Goal: Complete application form: Complete application form

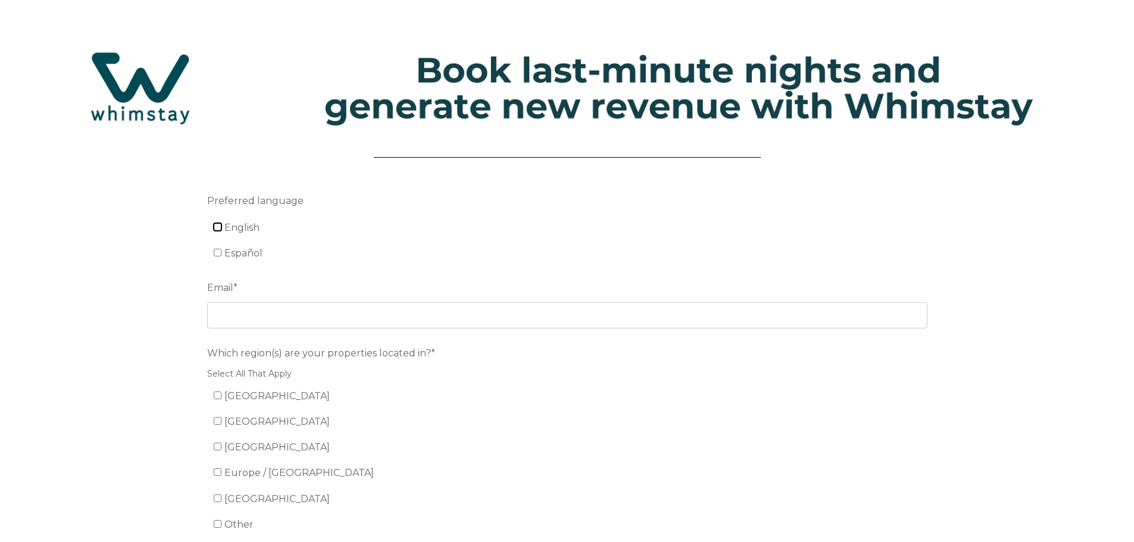
click at [218, 223] on input "English" at bounding box center [218, 227] width 8 height 8
checkbox input "true"
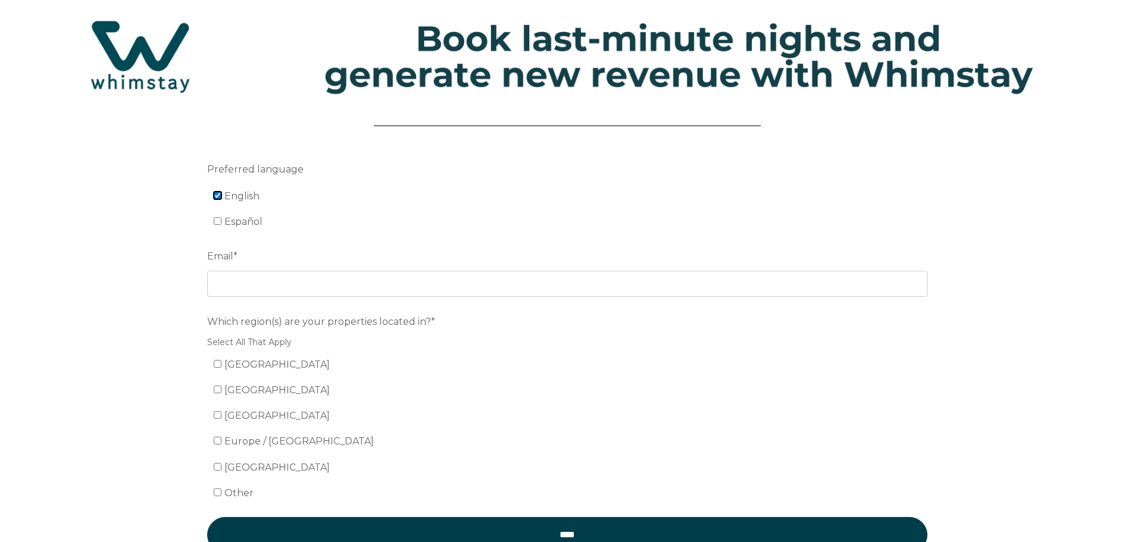
scroll to position [119, 0]
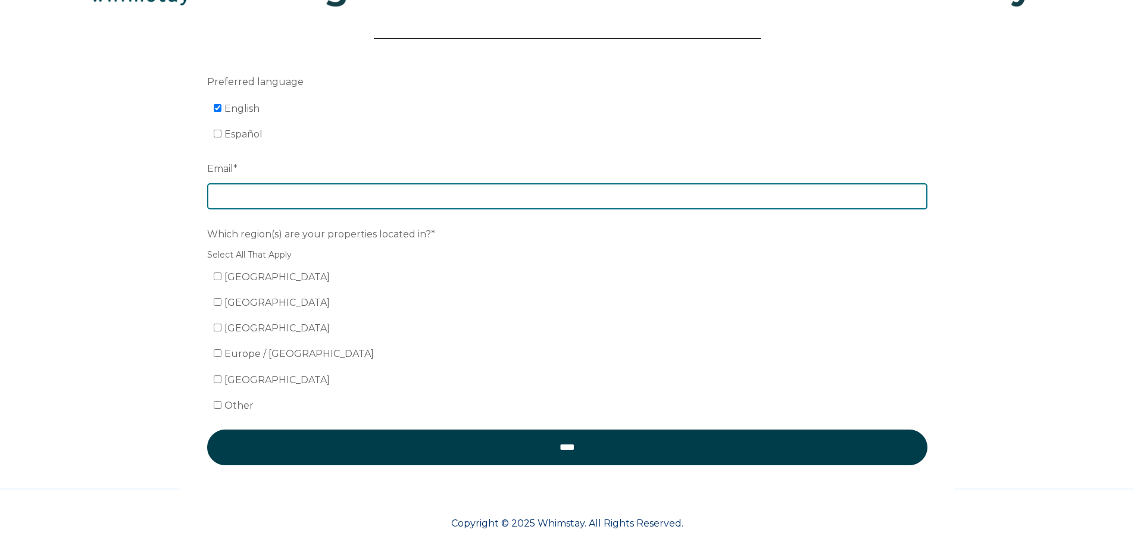
click at [357, 194] on input "Email *" at bounding box center [567, 196] width 720 height 26
type input "nkarlsruher@awayday.com"
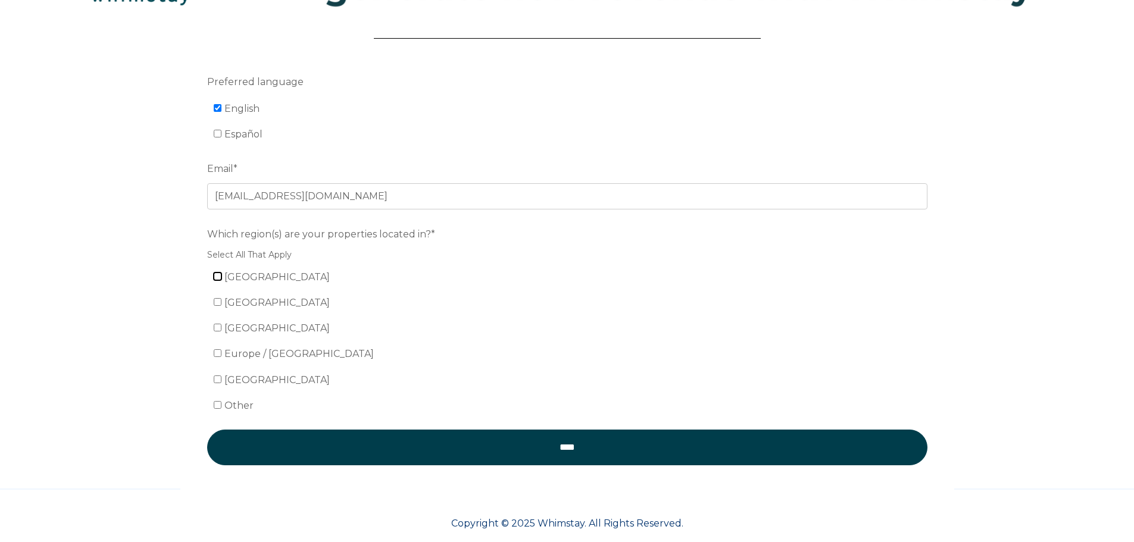
click at [214, 274] on input "United States" at bounding box center [218, 277] width 8 height 8
checkbox input "true"
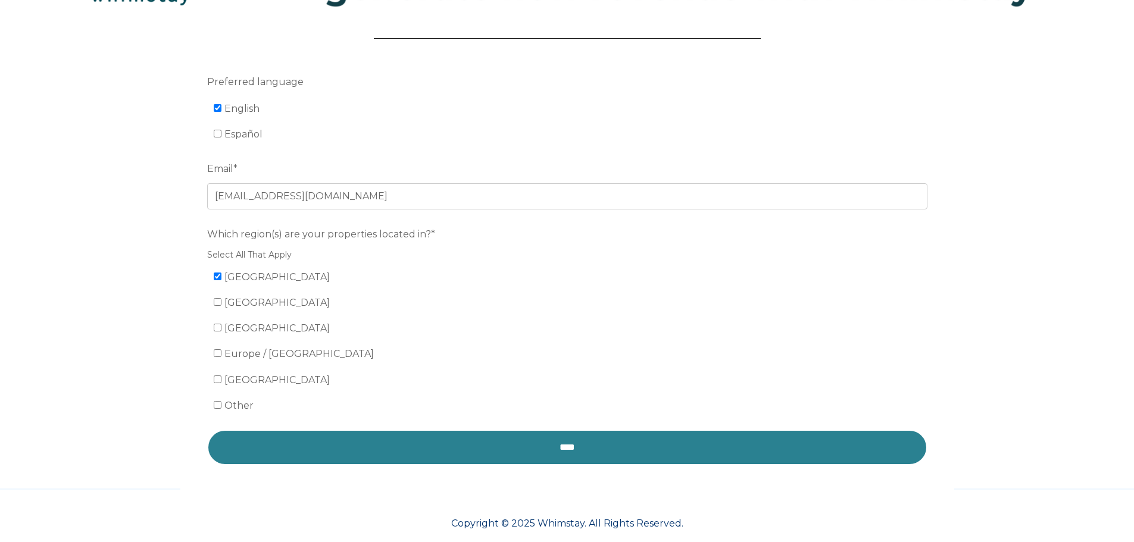
click at [494, 442] on input "****" at bounding box center [567, 448] width 720 height 36
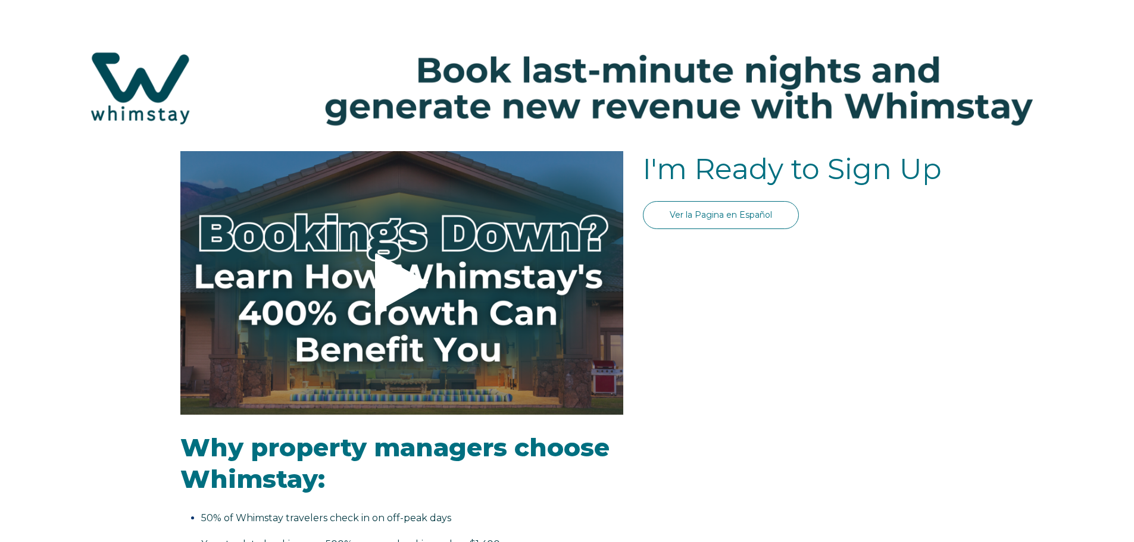
select select "CL"
select select "Standard"
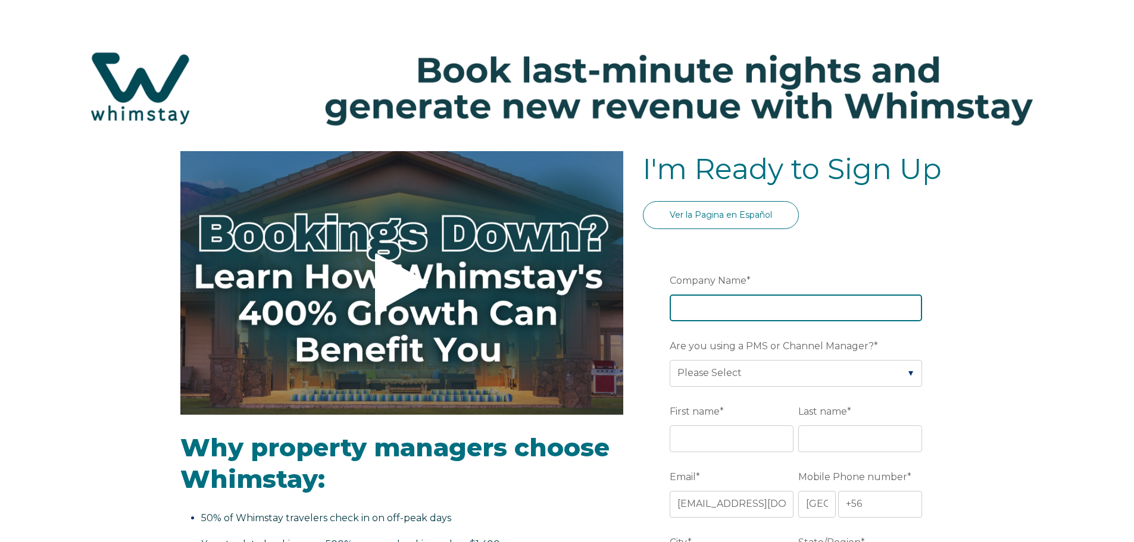
click at [719, 308] on input "Company Name *" at bounding box center [796, 308] width 252 height 26
type input "Gulf Coast Gettaways"
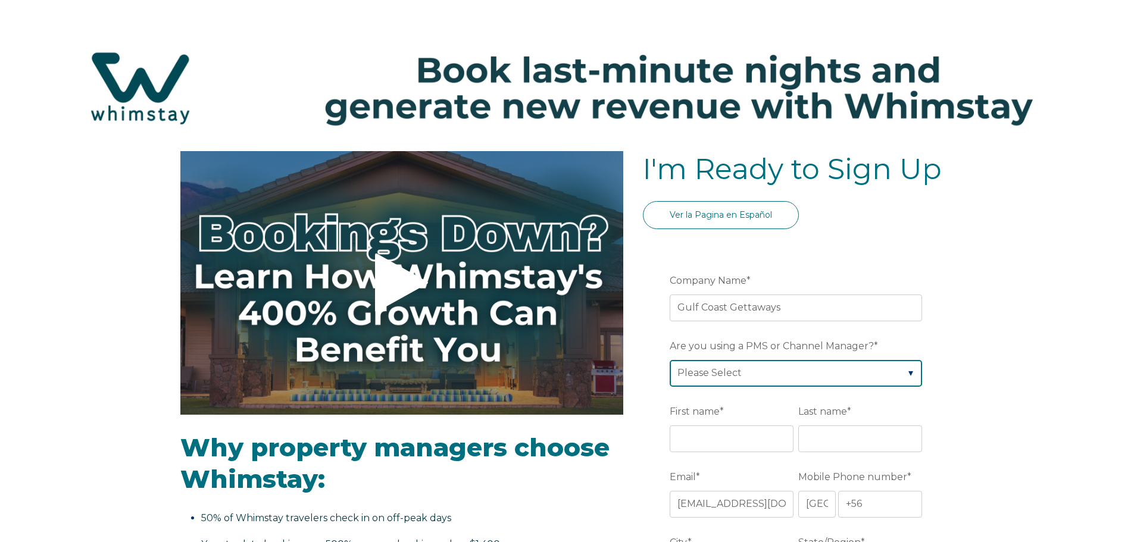
click at [766, 370] on select "Please Select Barefoot BookingPal Boost Brightside CiiRUS Escapia Guesty Hostaw…" at bounding box center [796, 373] width 252 height 26
click at [825, 369] on select "Please Select Barefoot BookingPal Boost Brightside CiiRUS Escapia Guesty Hostaw…" at bounding box center [796, 373] width 252 height 26
select select "Track"
click at [670, 360] on select "Please Select Barefoot BookingPal Boost Brightside CiiRUS Escapia Guesty Hostaw…" at bounding box center [796, 373] width 252 height 26
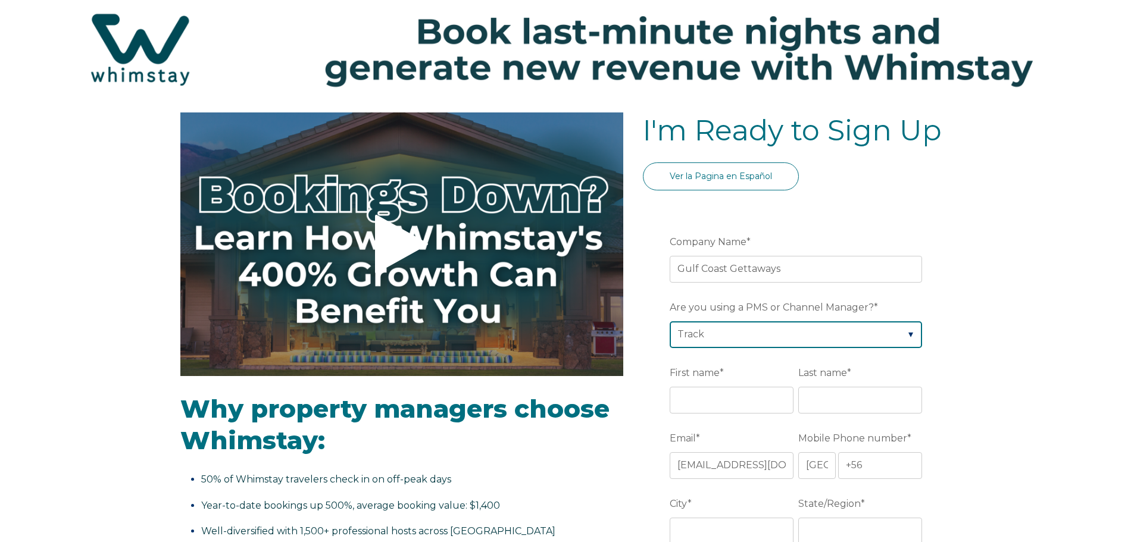
scroll to position [60, 0]
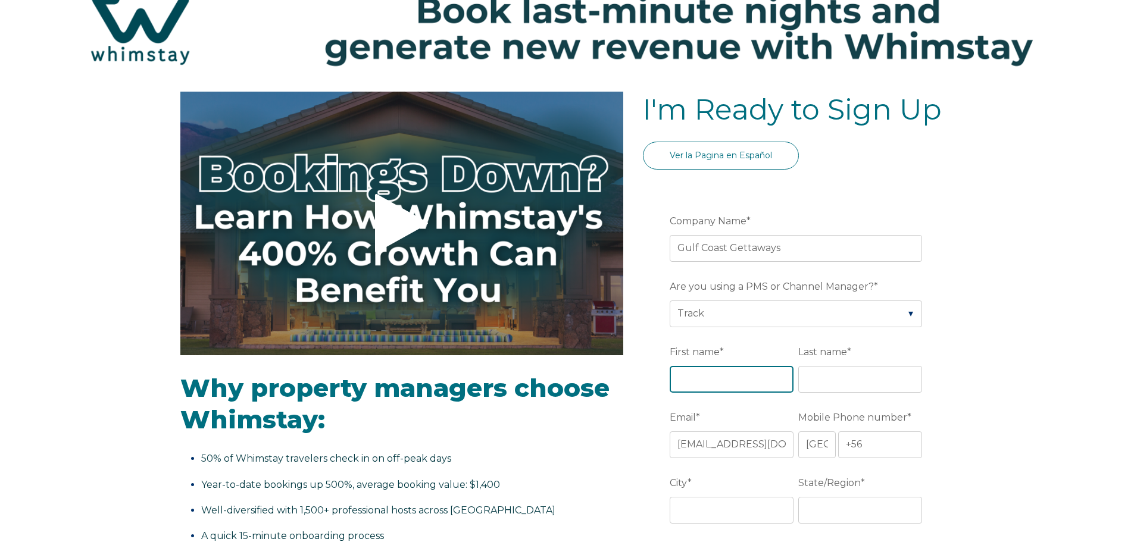
click at [718, 374] on input "First name *" at bounding box center [732, 379] width 124 height 26
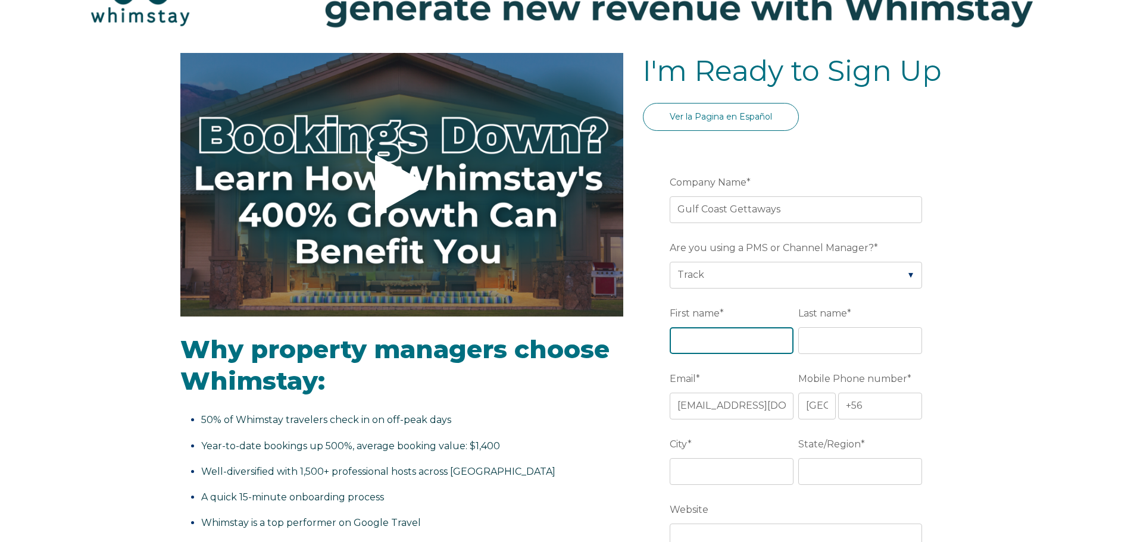
scroll to position [119, 0]
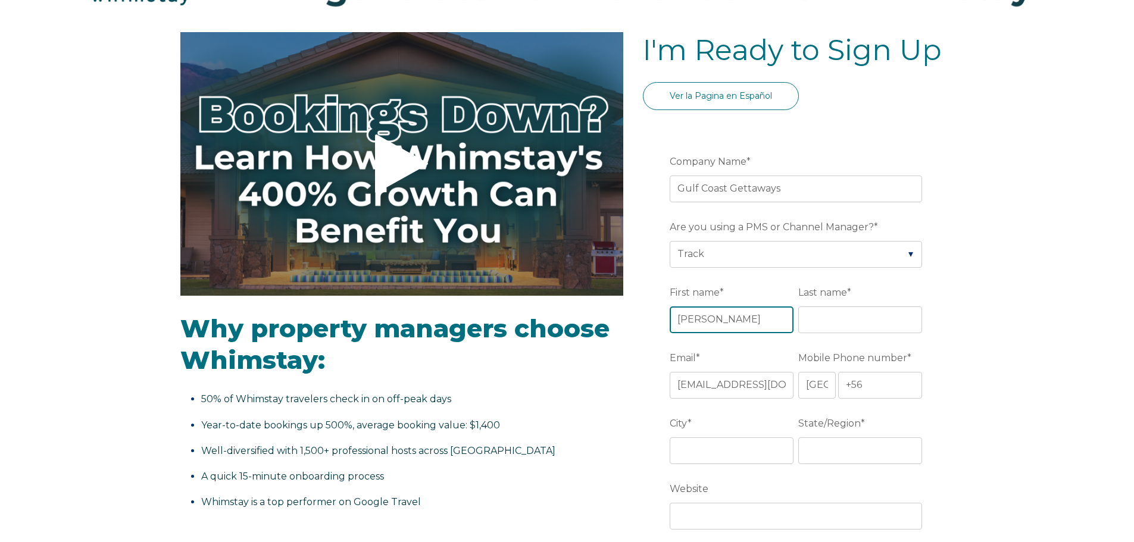
type input "[PERSON_NAME]"
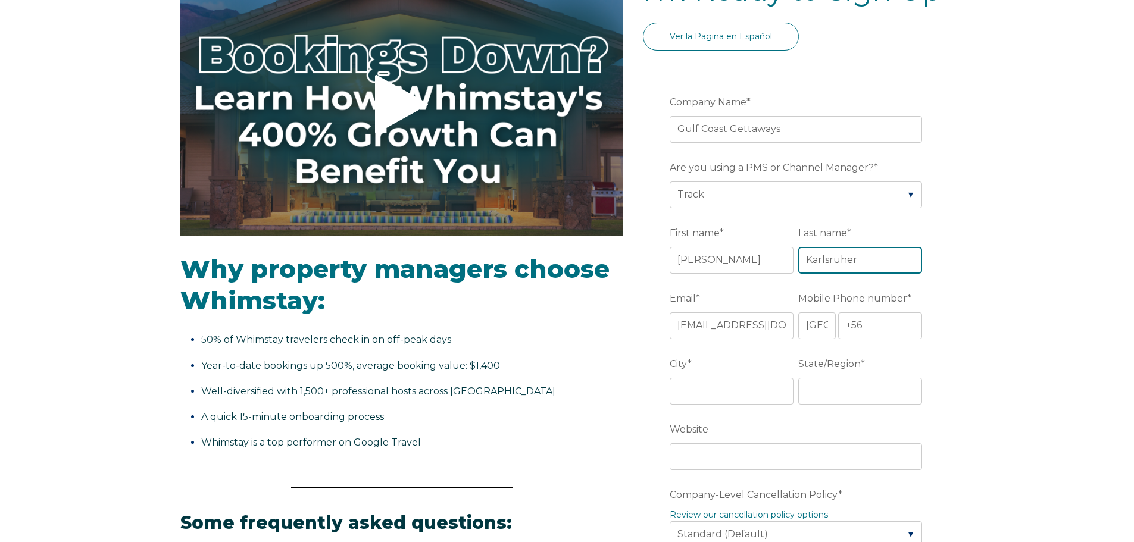
scroll to position [238, 0]
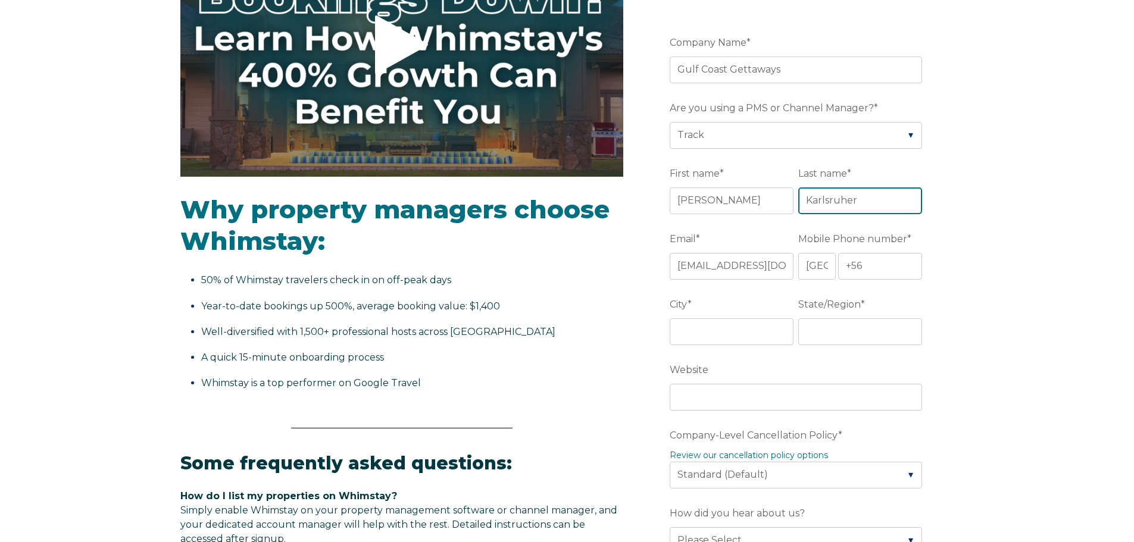
type input "Karlsruher"
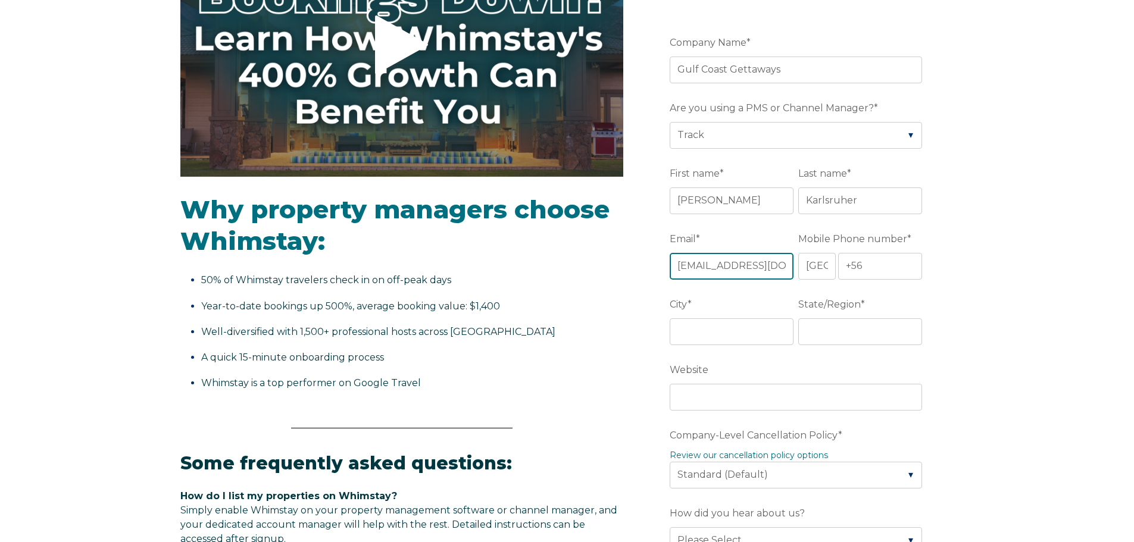
scroll to position [0, 20]
drag, startPoint x: 676, startPoint y: 263, endPoint x: 971, endPoint y: 309, distance: 298.3
click at [971, 309] on div "Video player - SSOB Pitch Vid Thumbnail - Click to play video Why property mana…" at bounding box center [567, 480] width 1134 height 1134
paste input "[EMAIL_ADDRESS][DOMAIN_NAME][DATE]"
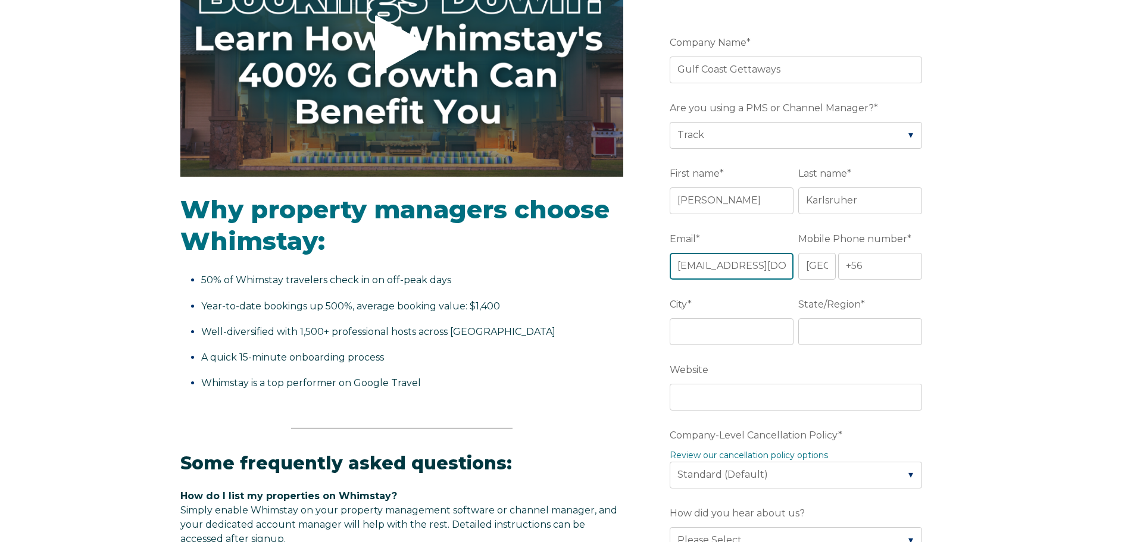
type input "[EMAIL_ADDRESS][DOMAIN_NAME][DATE]"
click at [811, 261] on select "* [GEOGRAPHIC_DATA] (‫[GEOGRAPHIC_DATA]‬‎) [GEOGRAPHIC_DATA] ([GEOGRAPHIC_DATA]…" at bounding box center [816, 266] width 37 height 26
select select "US"
click at [798, 253] on select "* [GEOGRAPHIC_DATA] (‫[GEOGRAPHIC_DATA]‬‎) [GEOGRAPHIC_DATA] ([GEOGRAPHIC_DATA]…" at bounding box center [816, 266] width 37 height 26
click at [894, 269] on input "+1" at bounding box center [880, 266] width 85 height 26
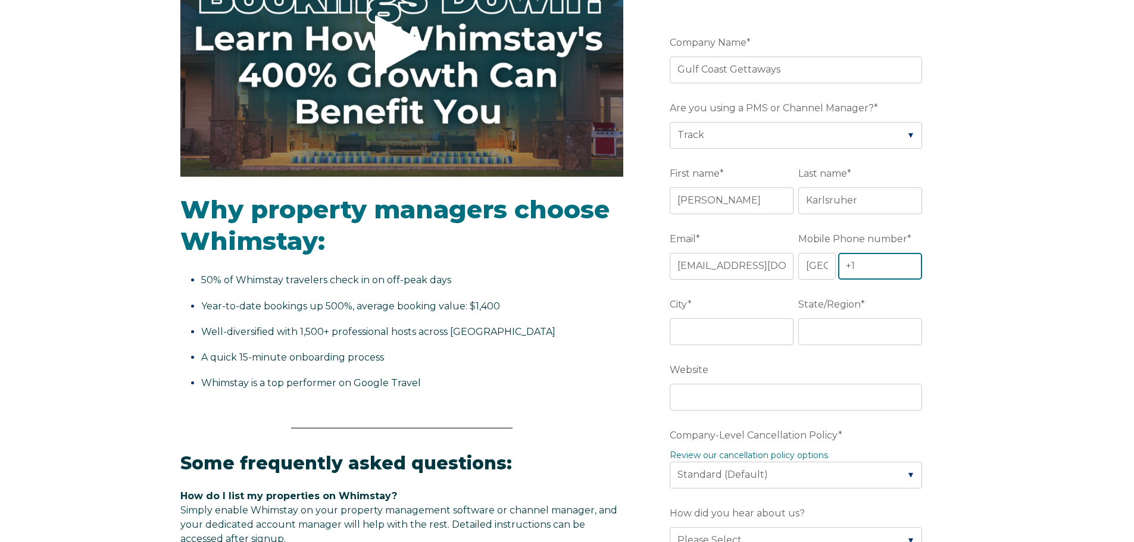
paste input "[PHONE_NUMBER]"
click at [878, 265] on input "[PHONE_NUMBER]" at bounding box center [880, 266] width 85 height 26
drag, startPoint x: 867, startPoint y: 264, endPoint x: 931, endPoint y: 264, distance: 64.3
click at [930, 264] on form "Company Name * Gulf Coast Gettaways Are you using a PMS or Channel Manager? * P…" at bounding box center [798, 502] width 311 height 994
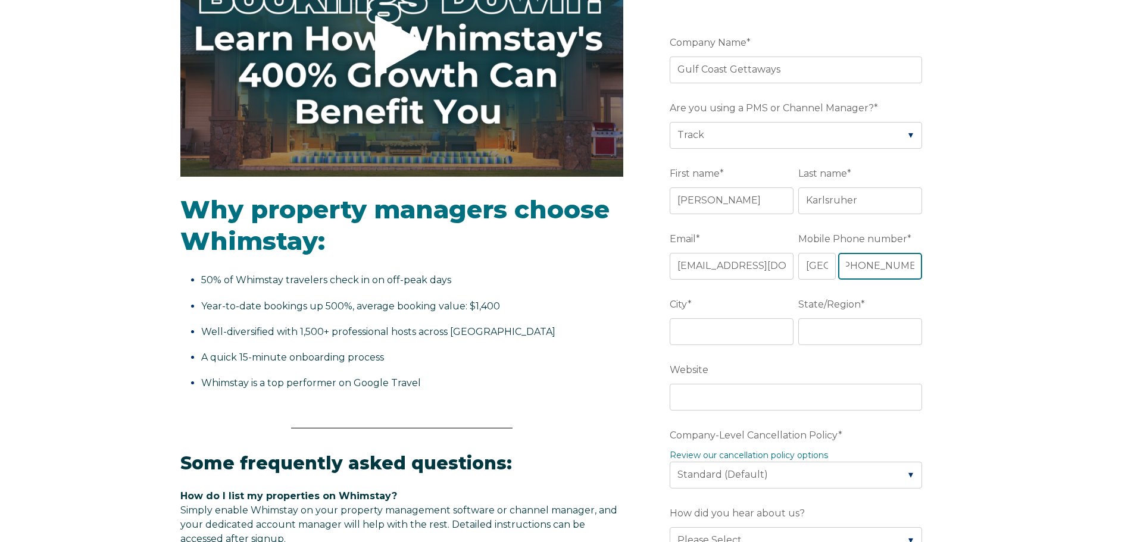
type input "[PHONE_NUMBER]"
click at [705, 323] on input "City *" at bounding box center [732, 332] width 124 height 26
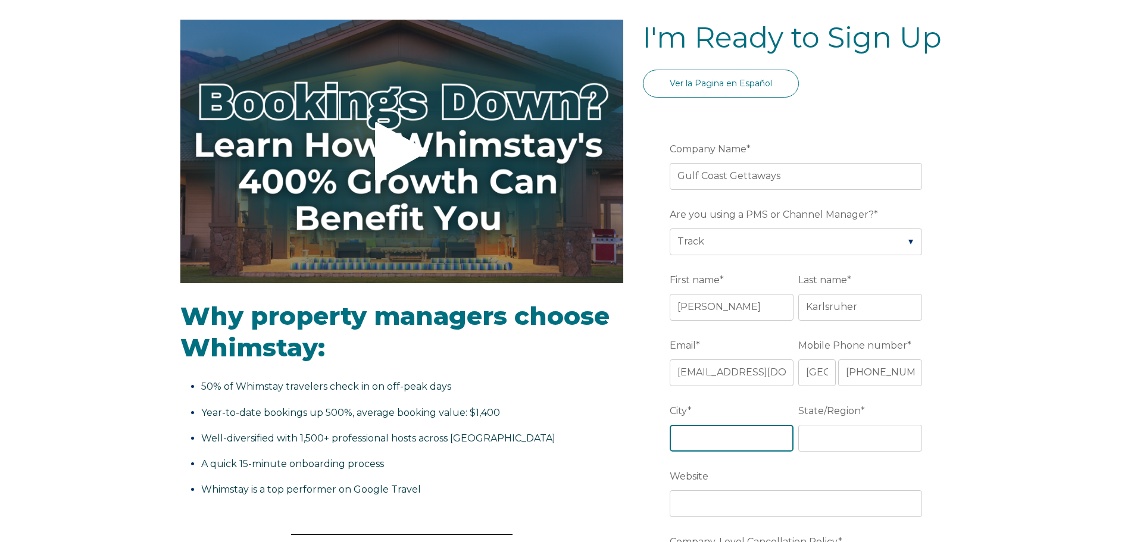
scroll to position [238, 0]
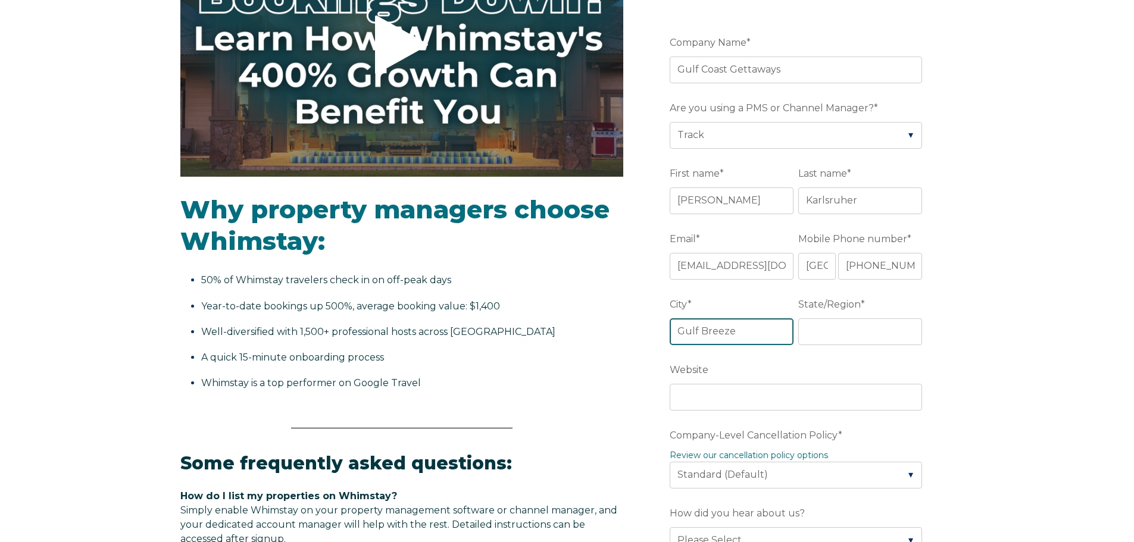
type input "Gulf Breeze"
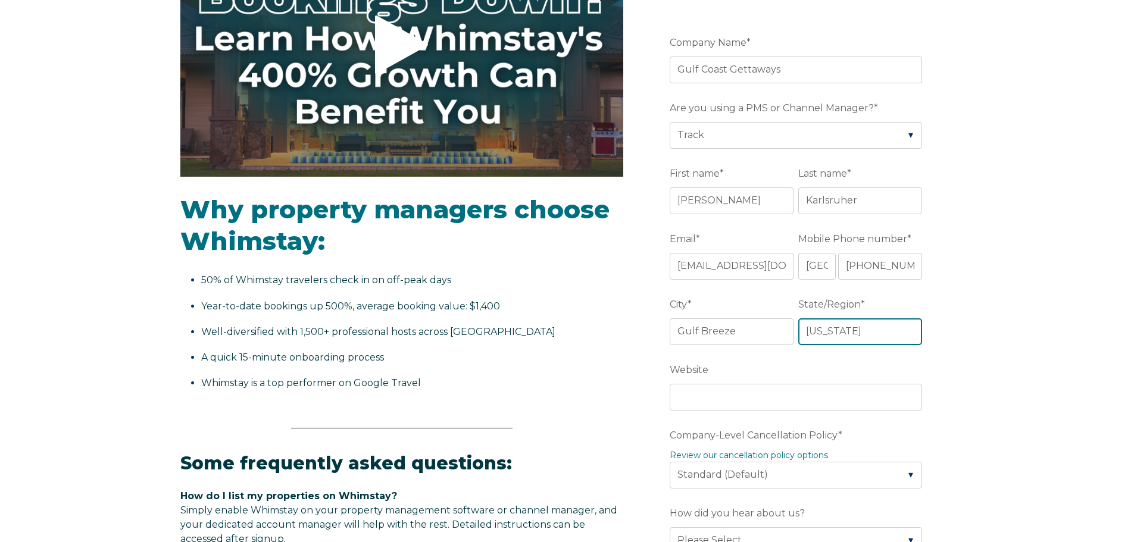
type input "[US_STATE]"
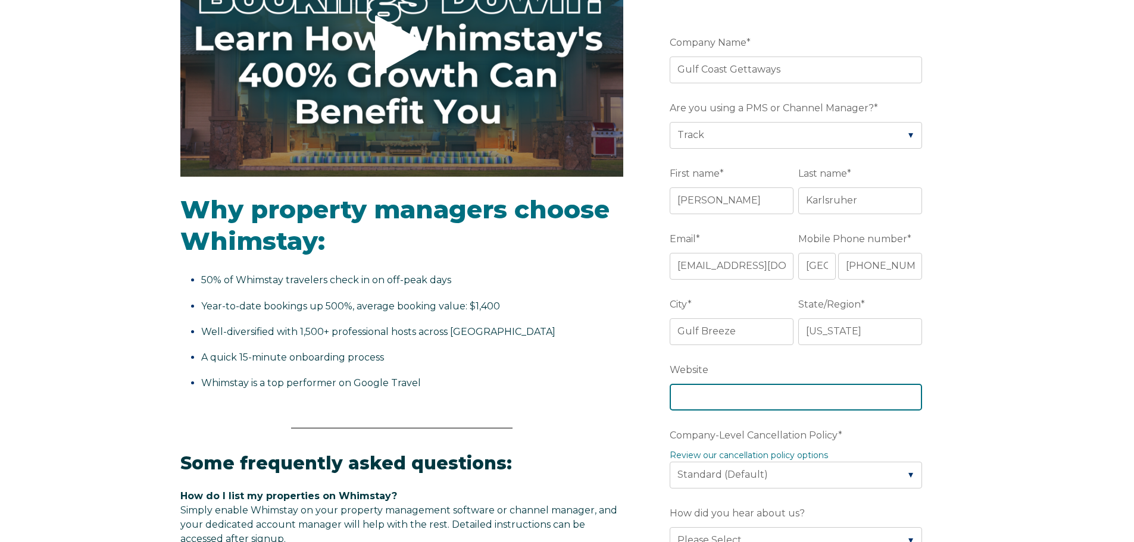
click at [769, 394] on input "Website" at bounding box center [796, 397] width 252 height 26
click at [697, 401] on input "Website" at bounding box center [796, 397] width 252 height 26
paste input "[URL][DOMAIN_NAME]"
type input "[URL][DOMAIN_NAME]"
click at [970, 416] on div "Video player - SSOB Pitch Vid Thumbnail - Click to play video Why property mana…" at bounding box center [567, 480] width 1134 height 1134
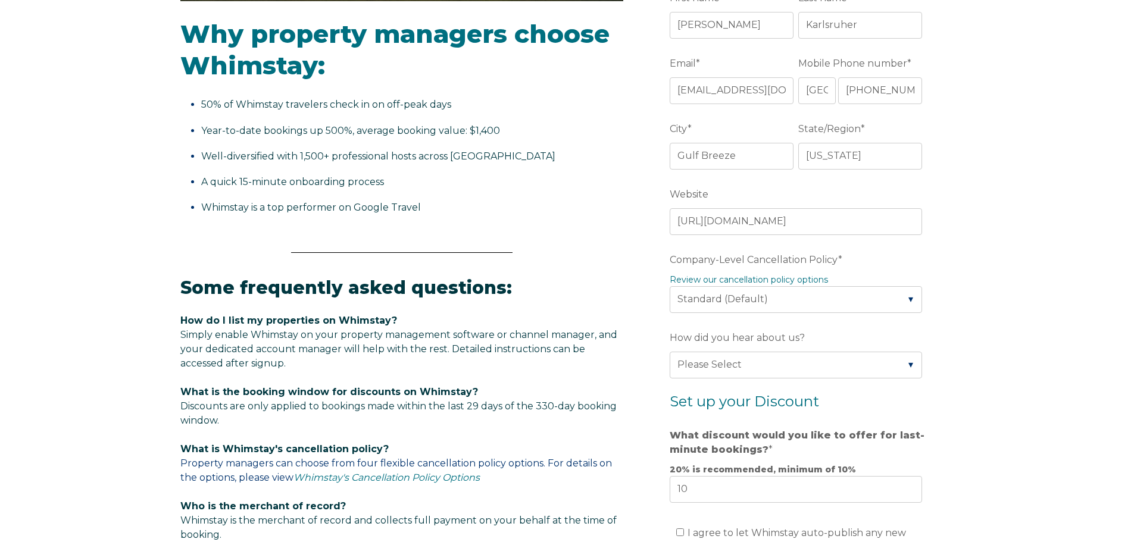
scroll to position [417, 0]
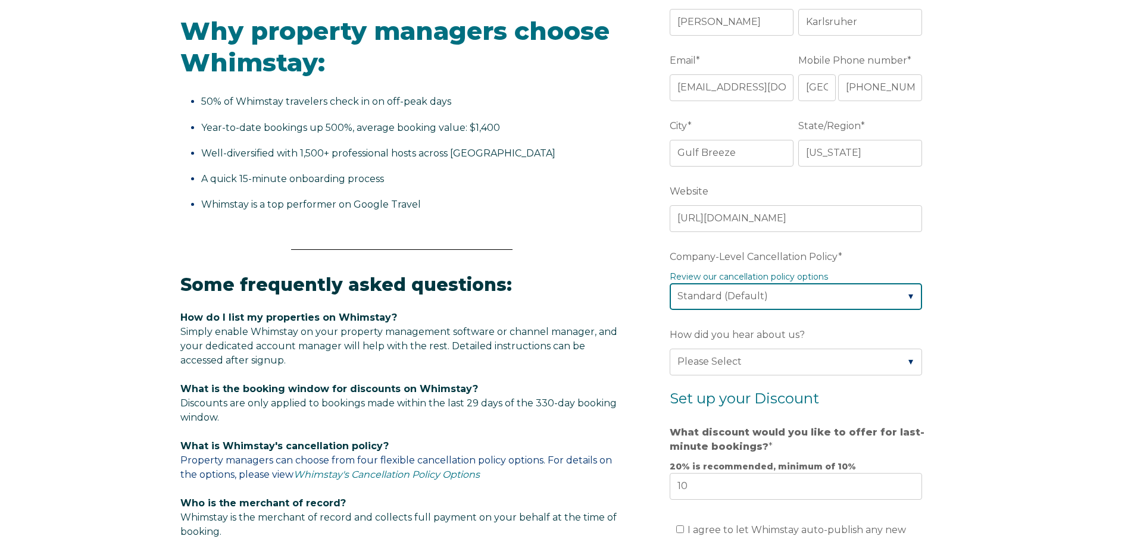
click at [804, 294] on select "Please Select Partial Standard (Default) Moderate Strict" at bounding box center [796, 296] width 252 height 26
select select "Moderate"
click at [670, 283] on select "Please Select Partial Standard (Default) Moderate Strict" at bounding box center [796, 296] width 252 height 26
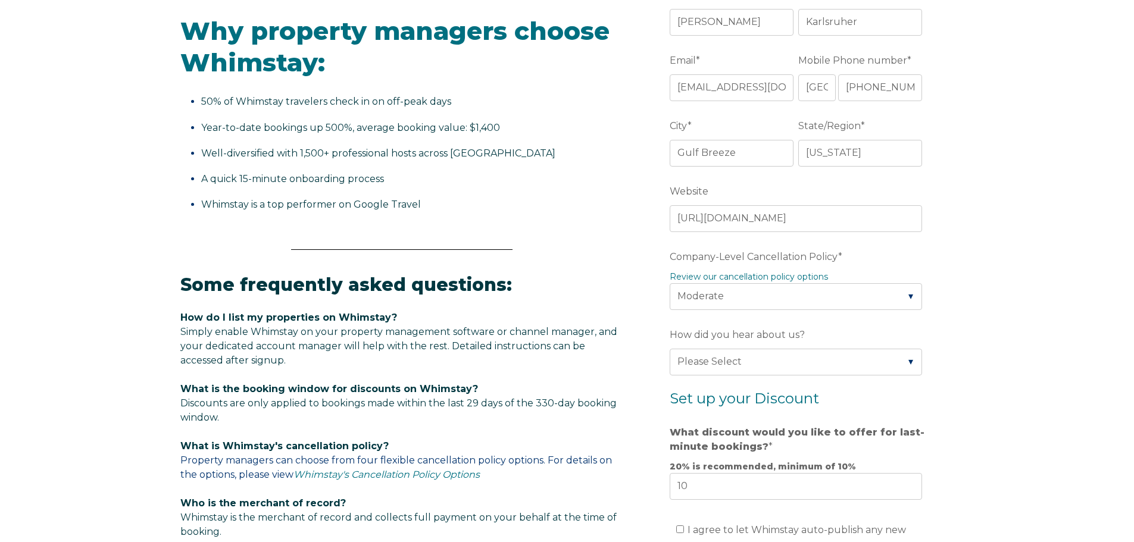
click at [936, 333] on form "Company Name * Gulf Coast Gettaways Are you using a PMS or Channel Manager? * P…" at bounding box center [798, 324] width 311 height 994
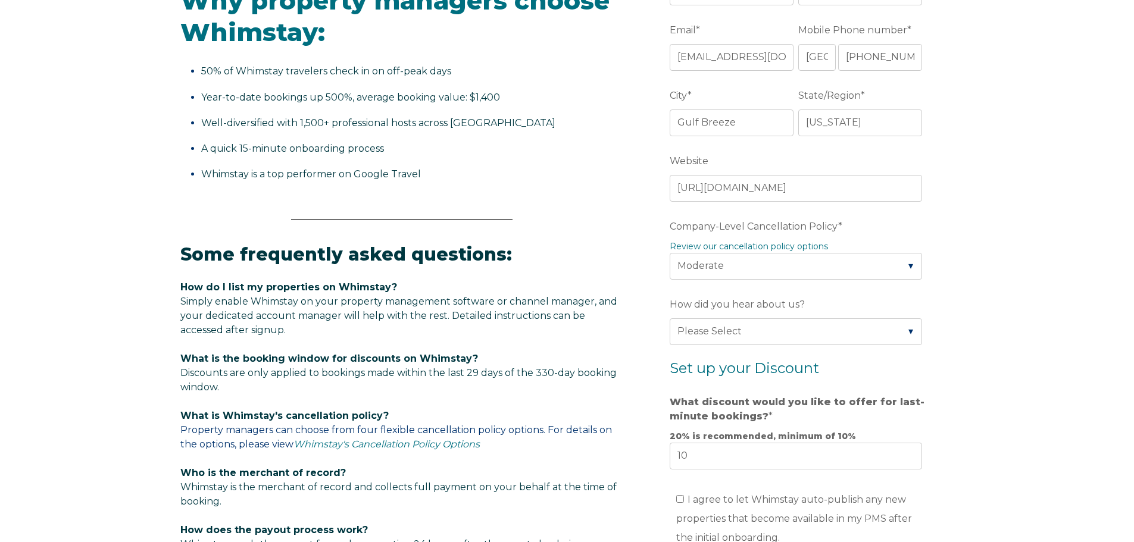
scroll to position [476, 0]
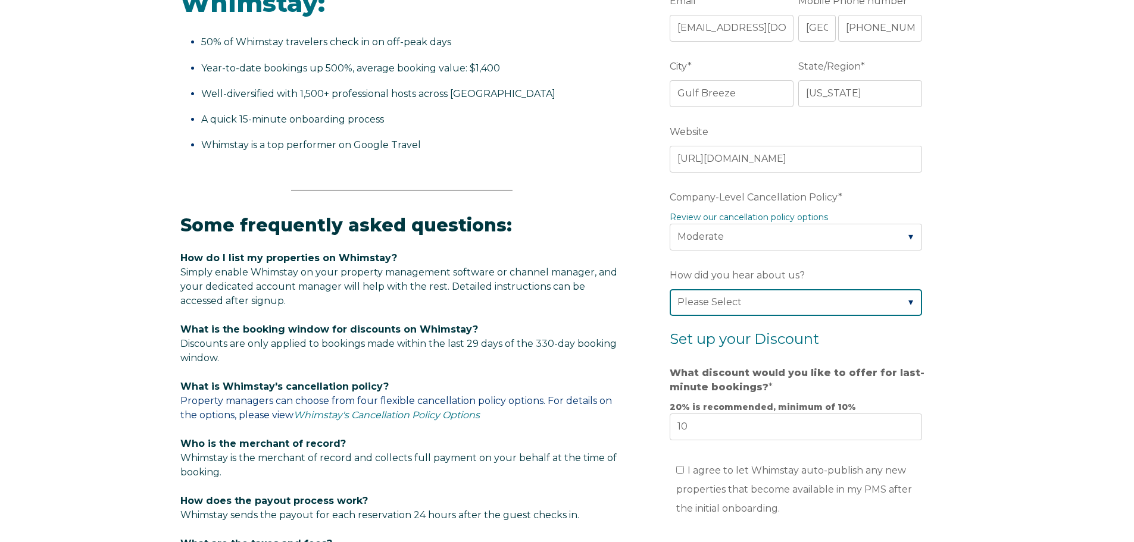
click at [831, 302] on select "Please Select Found Whimstay through a Google search Direct outreach from a Whi…" at bounding box center [796, 302] width 252 height 26
click at [1013, 308] on div "Video player - SSOB Pitch Vid Thumbnail - Click to play video Why property mana…" at bounding box center [567, 242] width 1134 height 1134
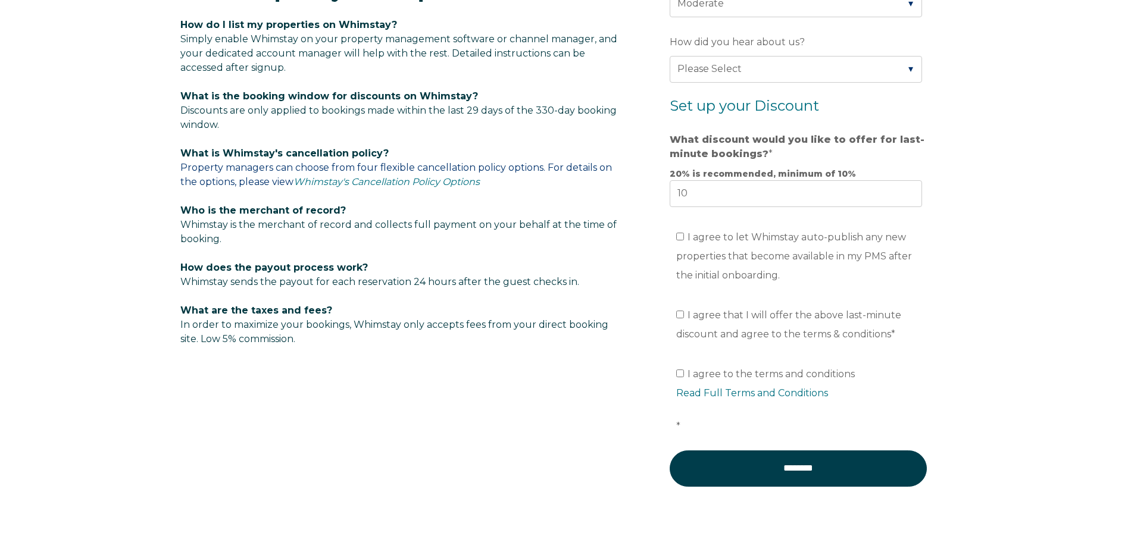
scroll to position [714, 0]
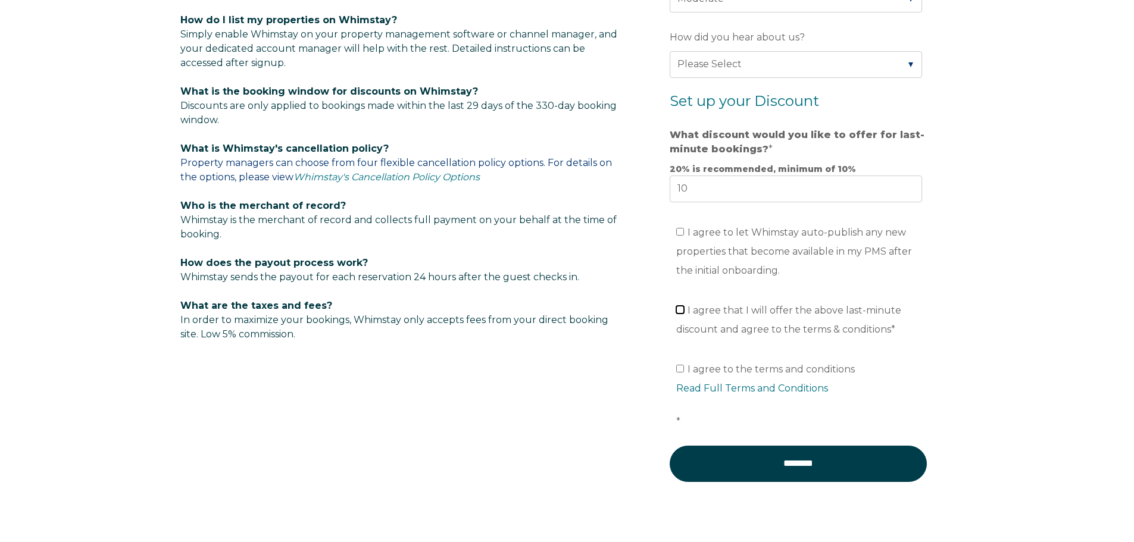
click at [678, 309] on input "I agree that I will offer the above last-minute discount and agree to the terms…" at bounding box center [680, 310] width 8 height 8
checkbox input "true"
click at [677, 366] on input "I agree to the terms and conditions Read Full Terms and Conditions *" at bounding box center [680, 369] width 8 height 8
checkbox input "true"
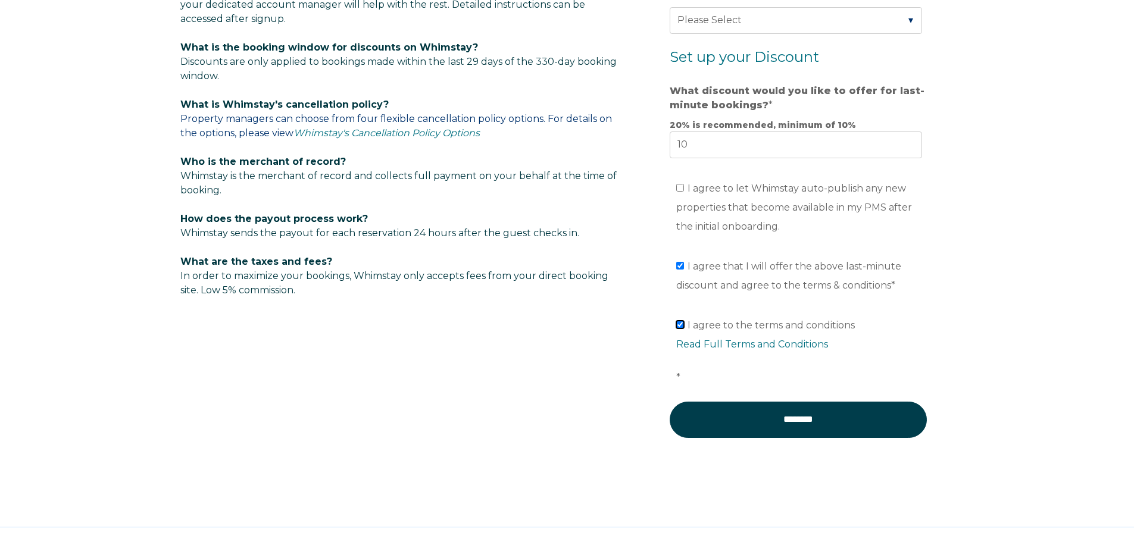
scroll to position [813, 0]
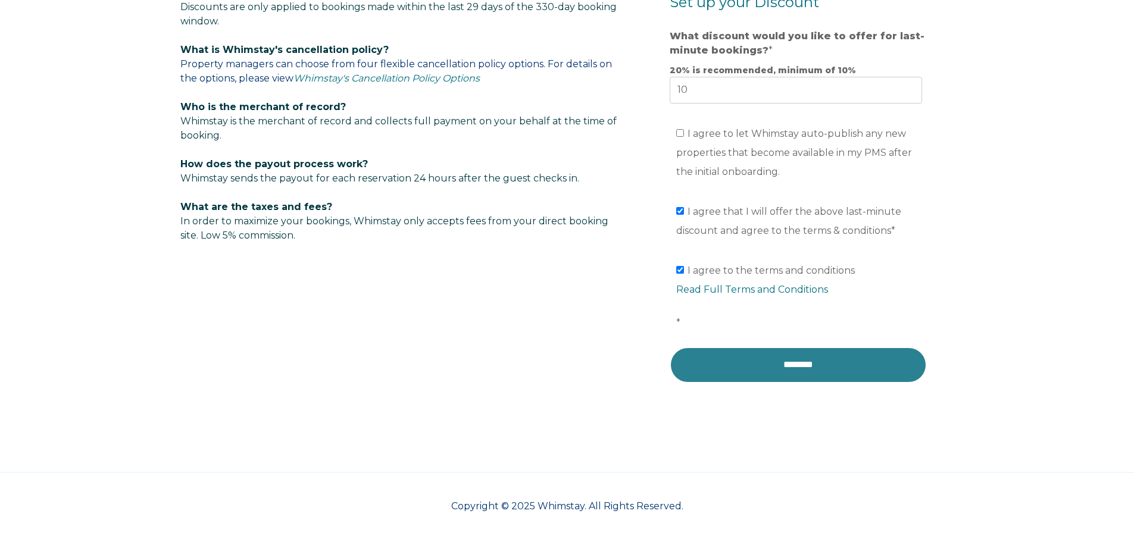
click at [784, 372] on input "********" at bounding box center [798, 365] width 257 height 36
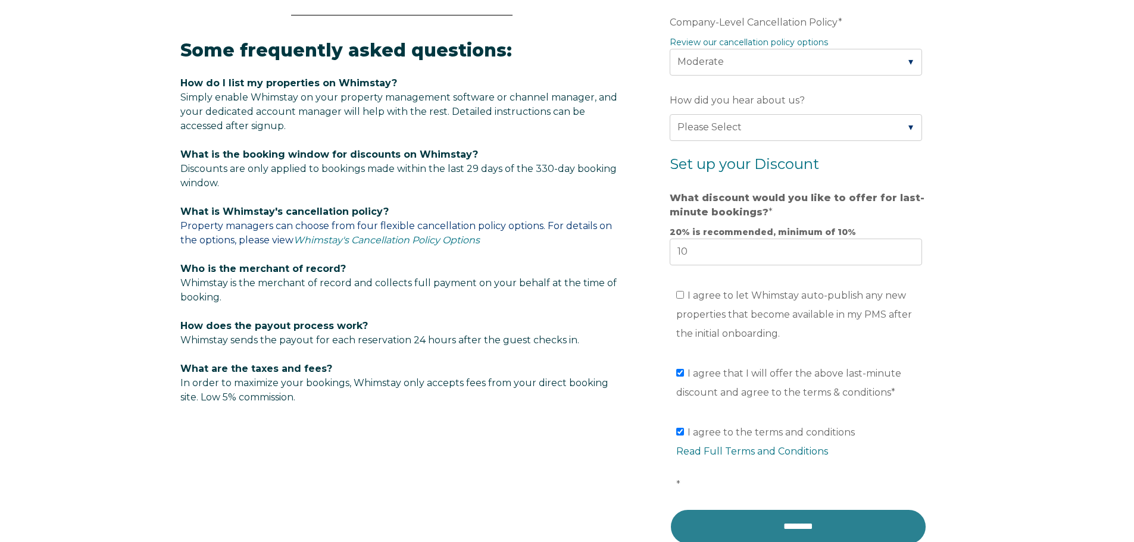
scroll to position [635, 0]
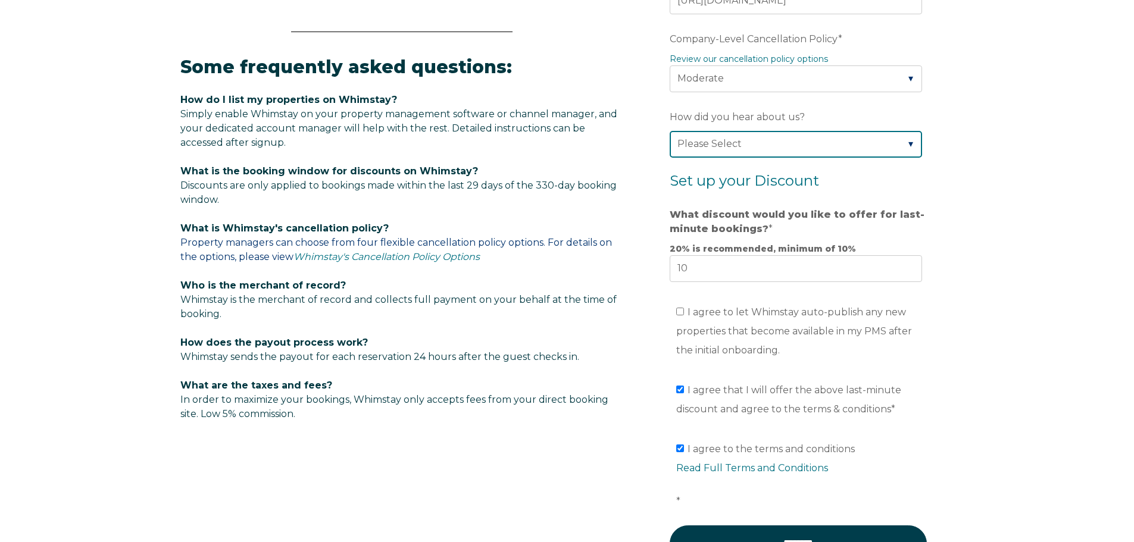
click at [891, 143] on select "Please Select Found Whimstay through a Google search Direct outreach from a Whi…" at bounding box center [796, 144] width 252 height 26
select select "Other"
click at [670, 131] on select "Please Select Found Whimstay through a Google search Direct outreach from a Whi…" at bounding box center [796, 144] width 252 height 26
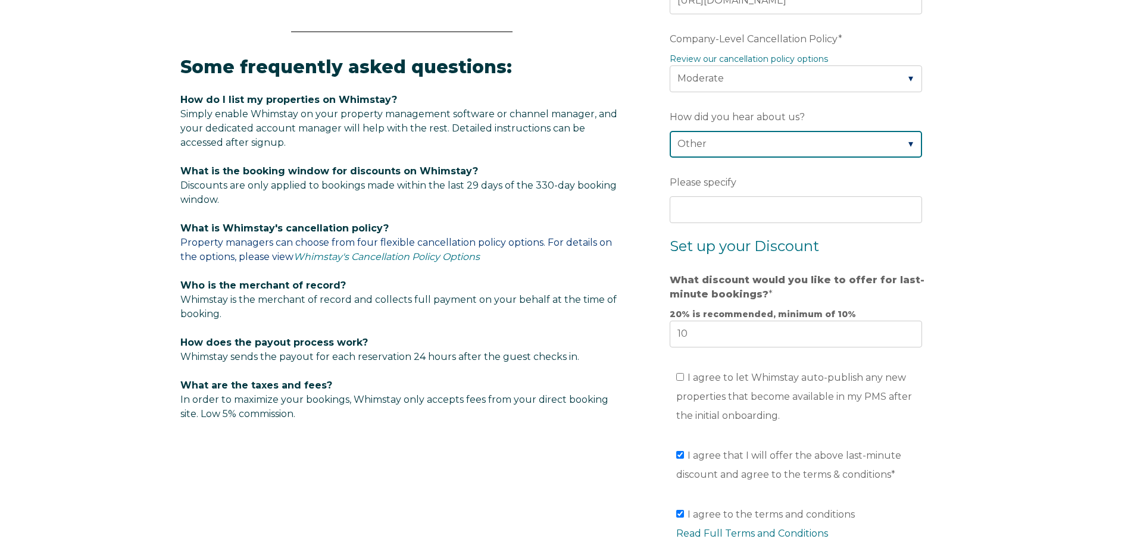
click at [788, 133] on select "Please Select Found Whimstay through a Google search Direct outreach from a Whi…" at bounding box center [796, 144] width 252 height 26
click at [670, 131] on select "Please Select Found Whimstay through a Google search Direct outreach from a Whi…" at bounding box center [796, 144] width 252 height 26
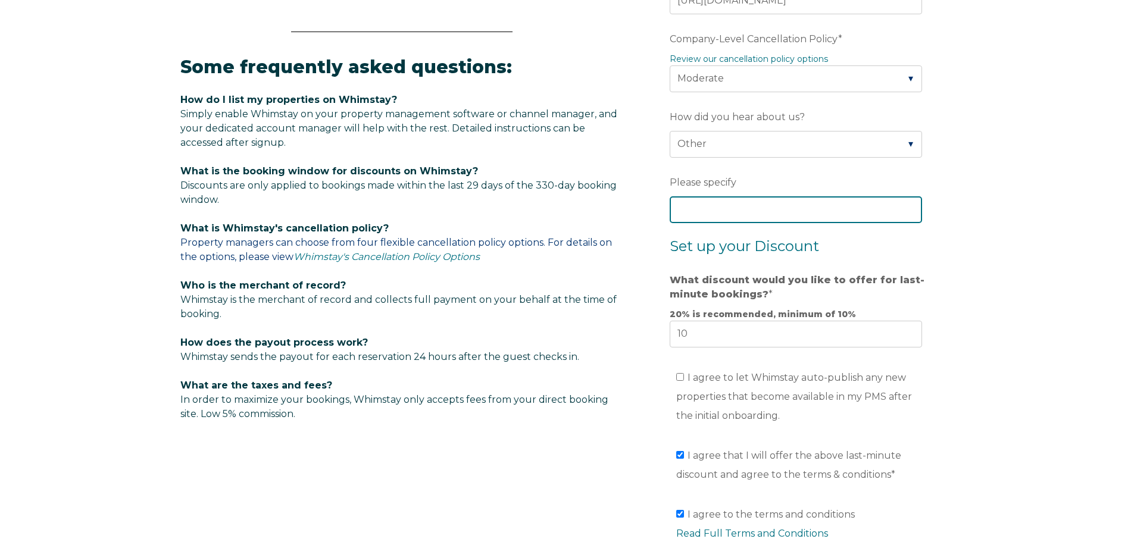
click at [742, 217] on input "Please specify" at bounding box center [796, 209] width 252 height 26
type input "Colleague"
click at [935, 274] on form "Company Name * Gulf Coast Gettaways Are you using a PMS or Channel Manager? * P…" at bounding box center [798, 139] width 311 height 1060
drag, startPoint x: 778, startPoint y: 204, endPoint x: 597, endPoint y: 191, distance: 180.9
click at [597, 191] on div "Video player - SSOB Pitch Vid Thumbnail - Click to play video Why property mana…" at bounding box center [567, 93] width 774 height 1152
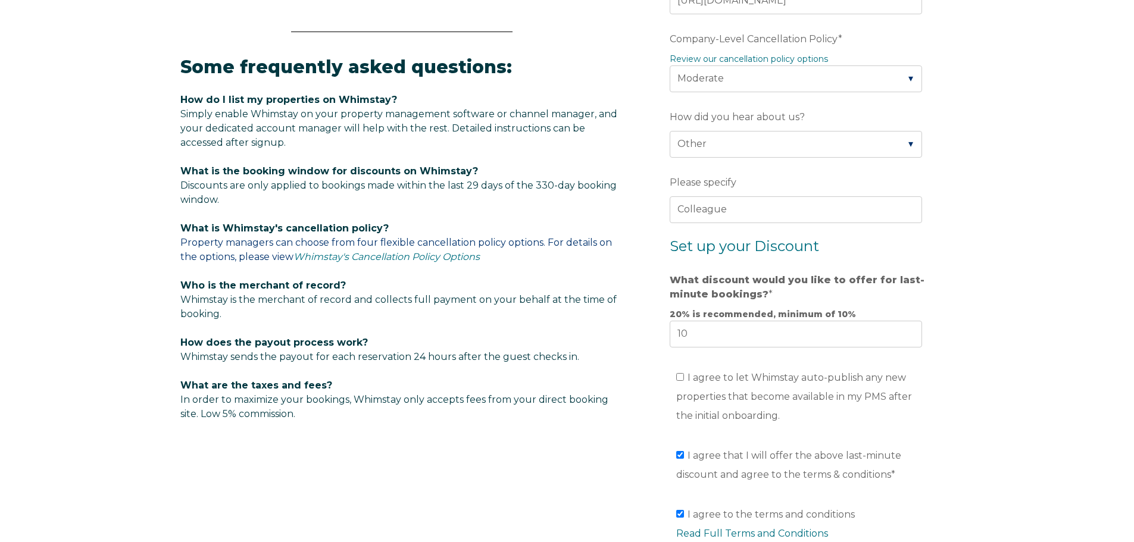
click at [976, 250] on div "Video player - SSOB Pitch Vid Thumbnail - Click to play video Why property mana…" at bounding box center [567, 117] width 1134 height 1200
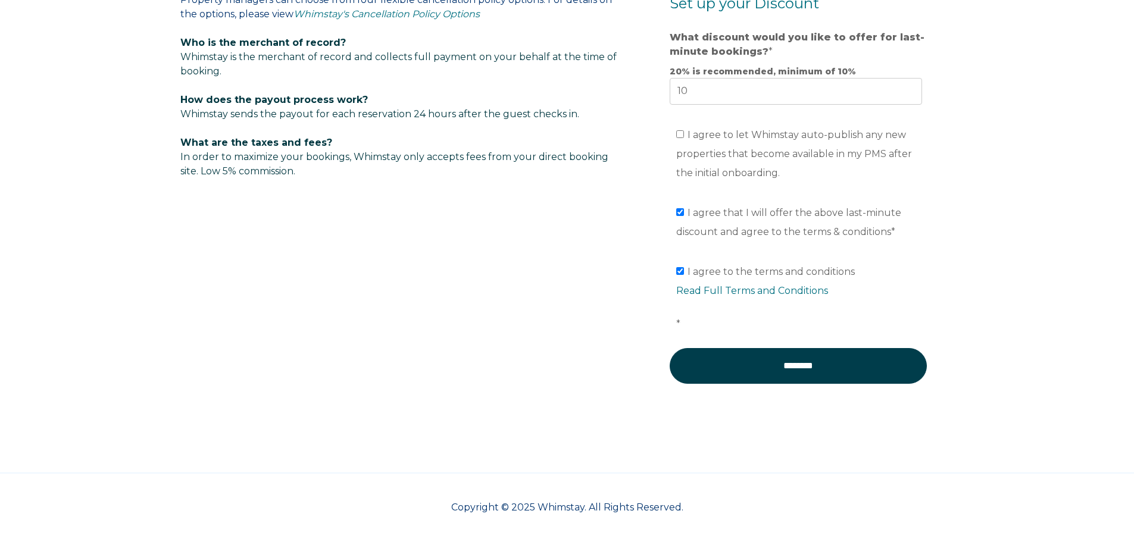
scroll to position [879, 0]
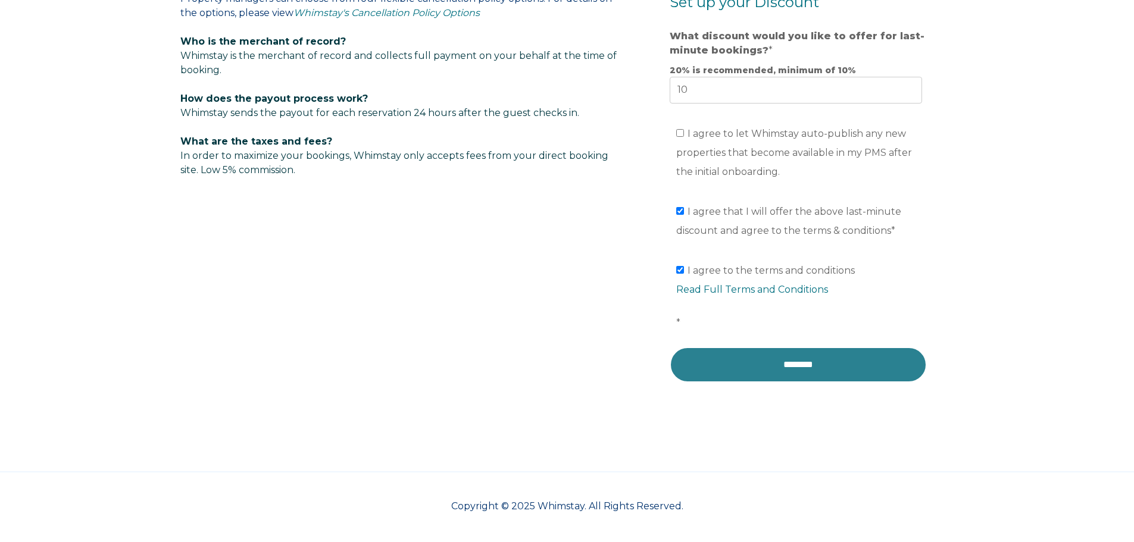
click at [787, 371] on input "********" at bounding box center [798, 365] width 257 height 36
click at [814, 354] on input "********" at bounding box center [798, 365] width 257 height 36
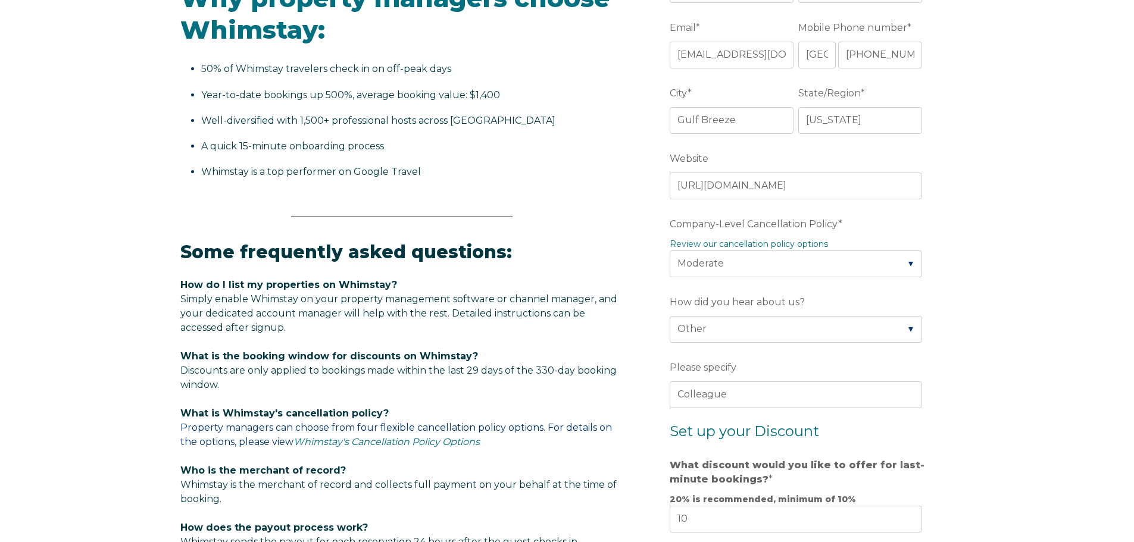
scroll to position [402, 0]
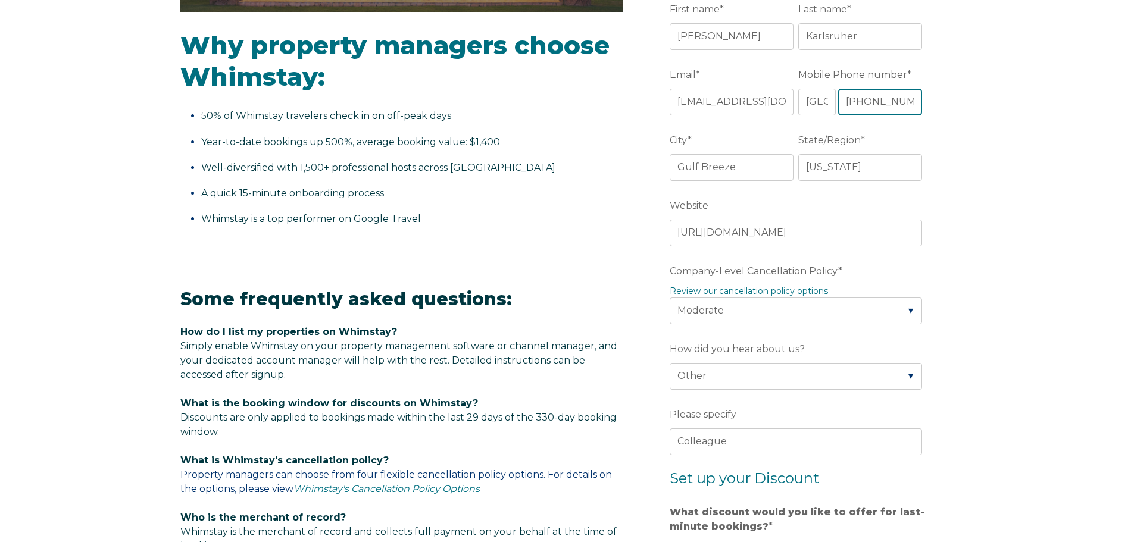
click at [880, 102] on input "[PHONE_NUMBER]" at bounding box center [880, 102] width 85 height 26
click at [895, 100] on input "[PHONE_NUMBER]" at bounding box center [880, 102] width 85 height 26
click at [915, 101] on input "[PHONE_NUMBER]" at bounding box center [880, 102] width 85 height 26
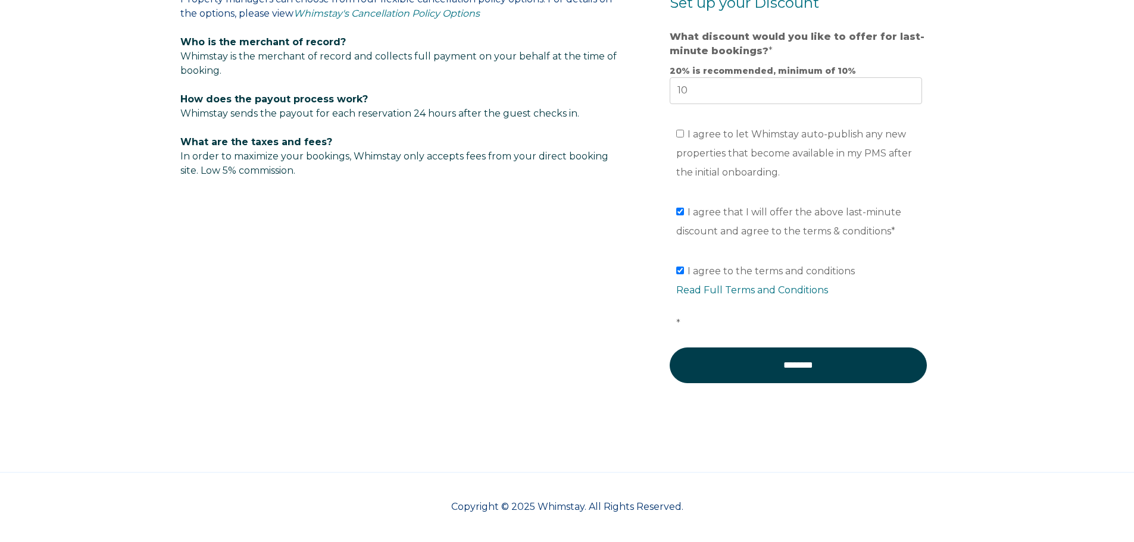
scroll to position [879, 0]
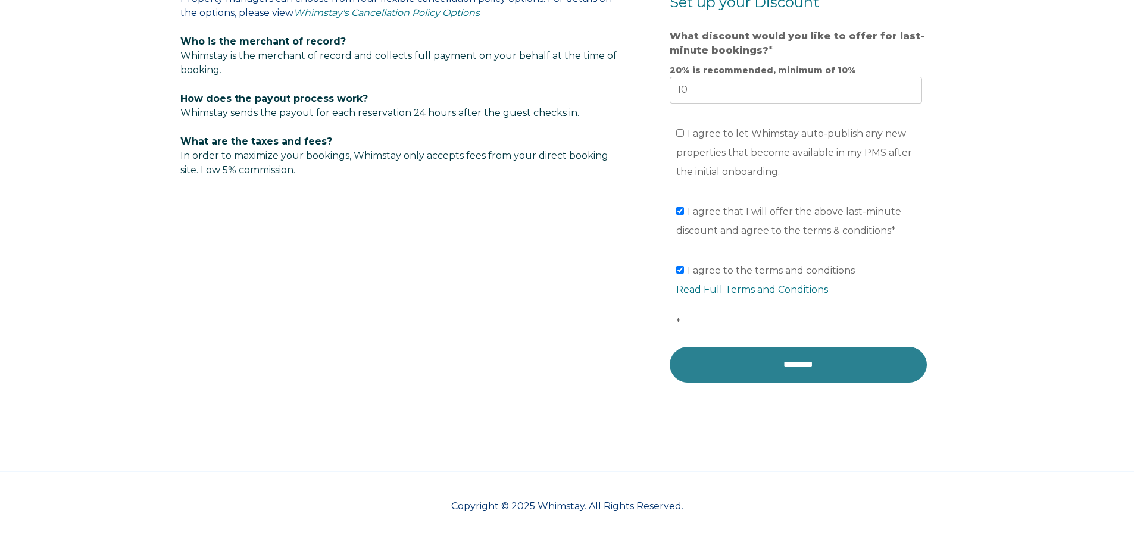
type input "[PHONE_NUMBER]"
click at [825, 363] on input "********" at bounding box center [798, 365] width 257 height 36
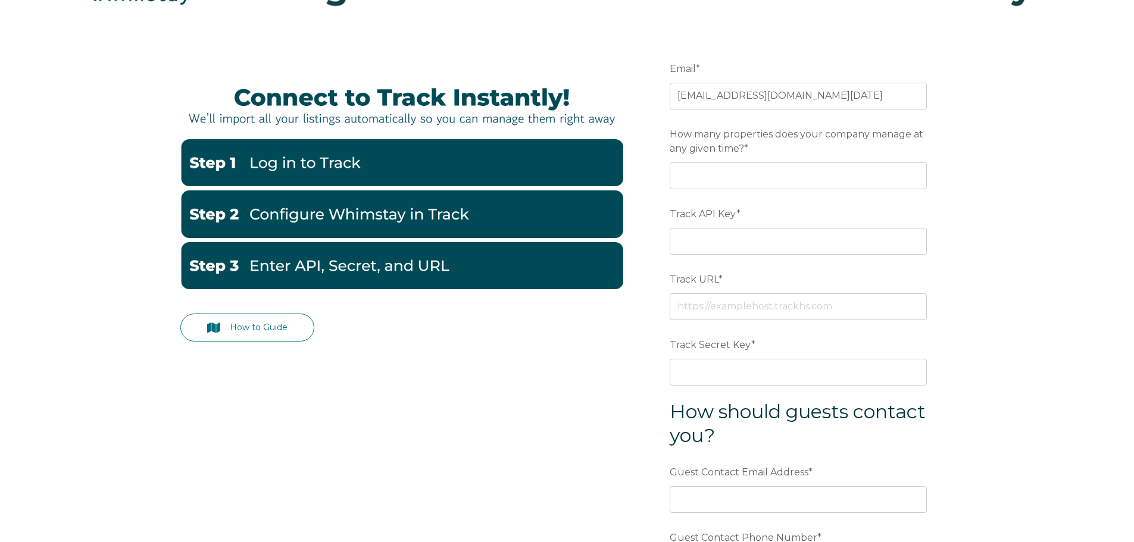
scroll to position [119, 0]
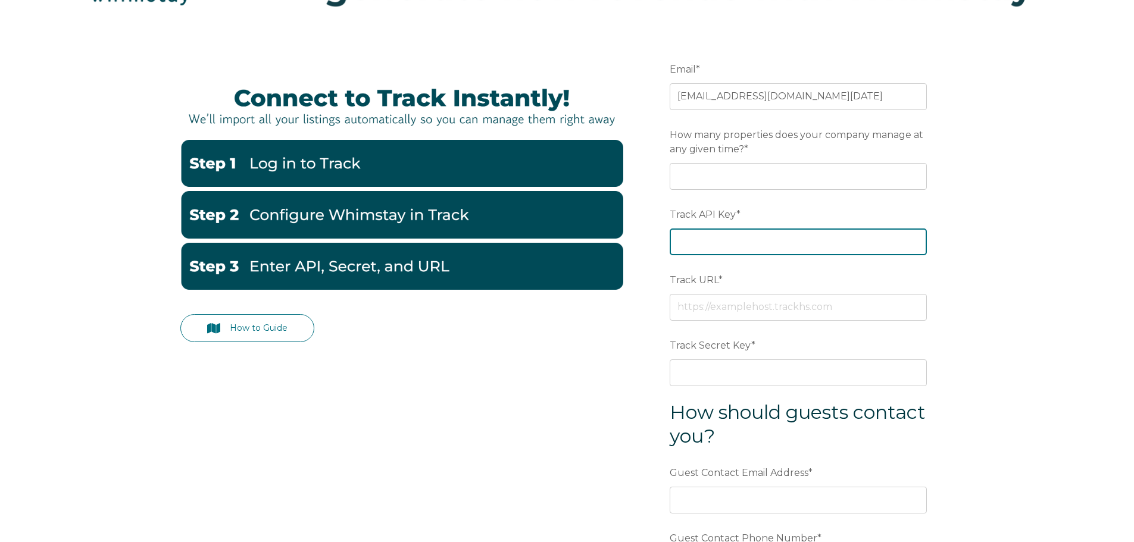
click at [896, 244] on input "Track API Key *" at bounding box center [798, 242] width 257 height 26
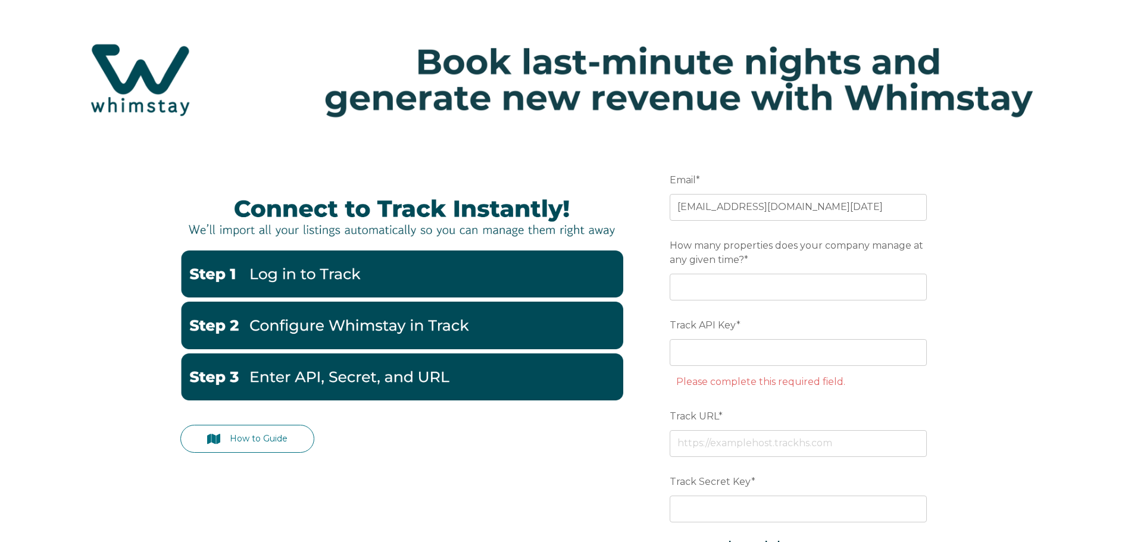
scroll to position [0, 0]
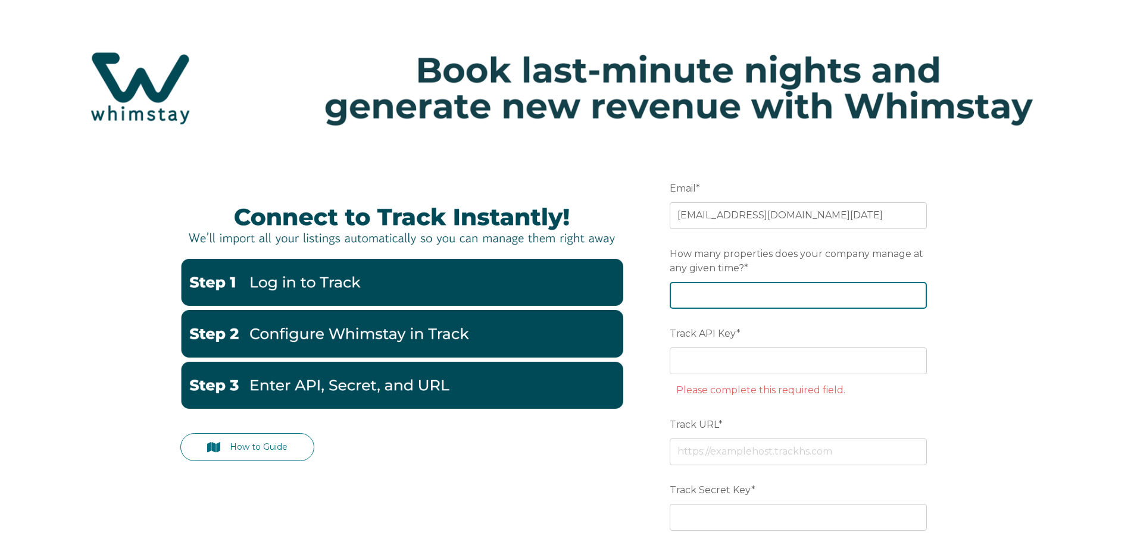
click at [810, 297] on input "How many properties does your company manage at any given time? *" at bounding box center [798, 295] width 257 height 26
click at [754, 299] on input "How many properties does your company manage at any given time? *" at bounding box center [798, 295] width 257 height 26
type input "62"
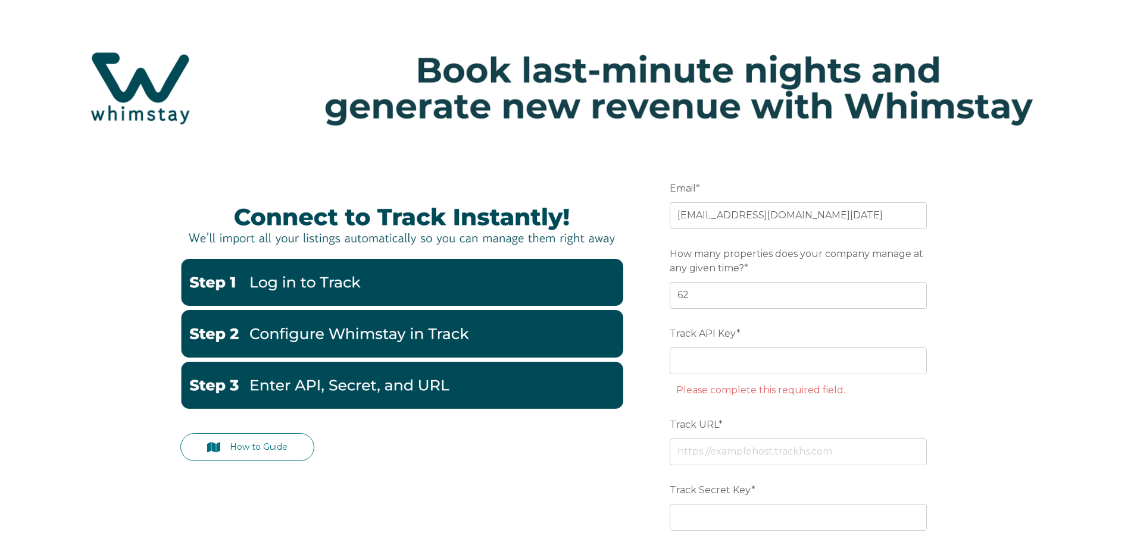
click at [928, 324] on form "Email * [EMAIL_ADDRESS][DOMAIN_NAME][DATE] Preferred language SDR How many prop…" at bounding box center [798, 483] width 311 height 664
click at [291, 282] on img at bounding box center [401, 283] width 443 height 48
click at [555, 240] on img at bounding box center [401, 225] width 443 height 60
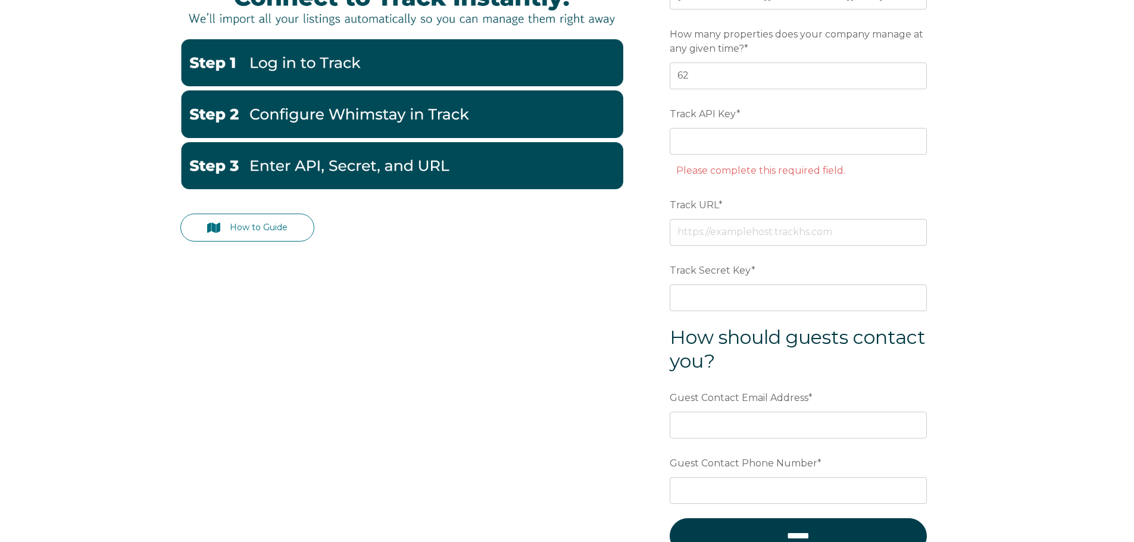
scroll to position [238, 0]
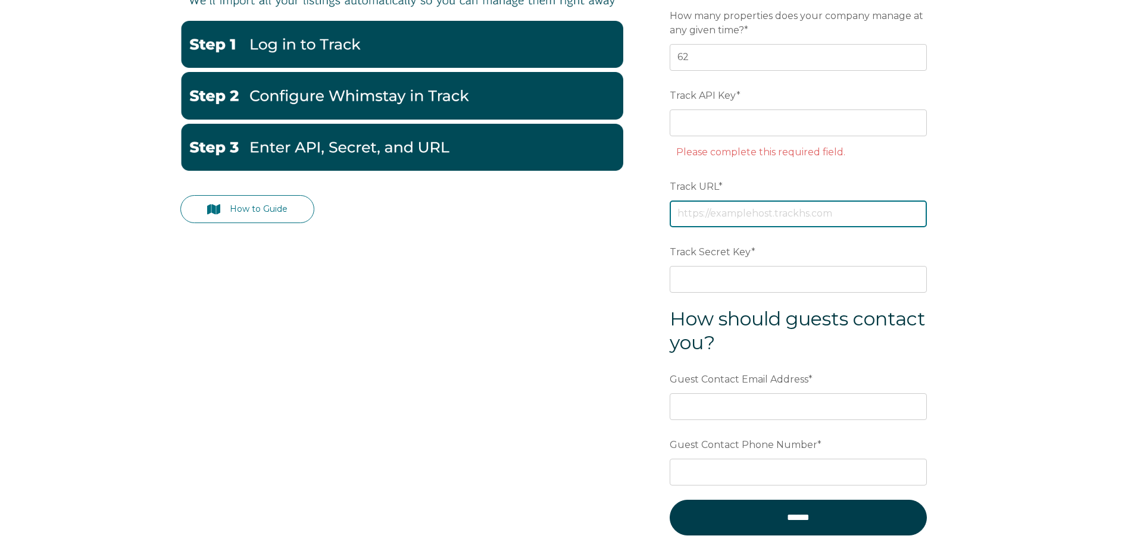
click at [785, 205] on input "Track URL *" at bounding box center [798, 214] width 257 height 26
paste input "https://gcg.trackhs.com/"
type input "https://gcg.trackhs.com"
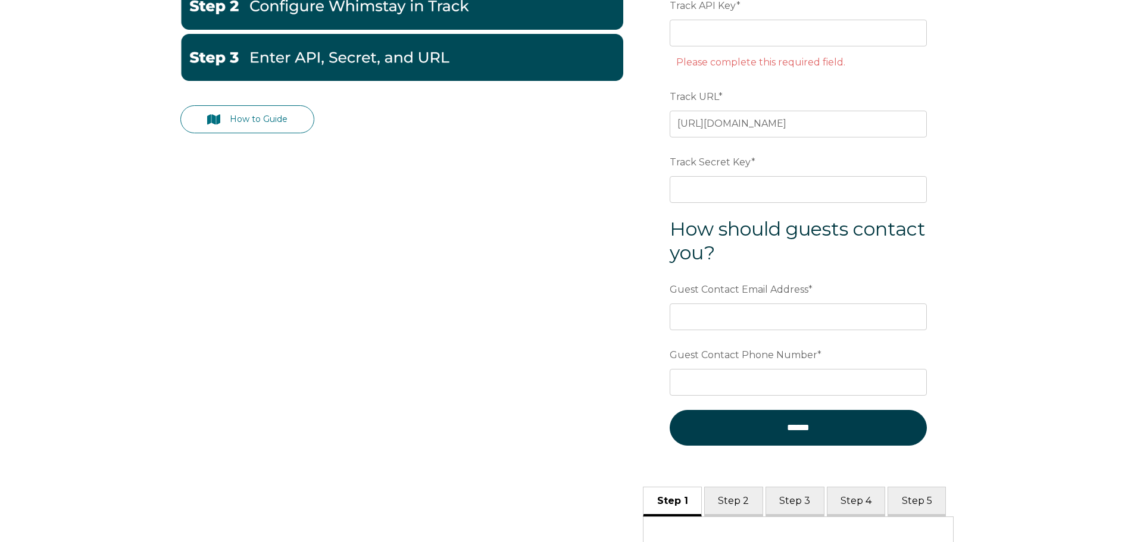
scroll to position [357, 0]
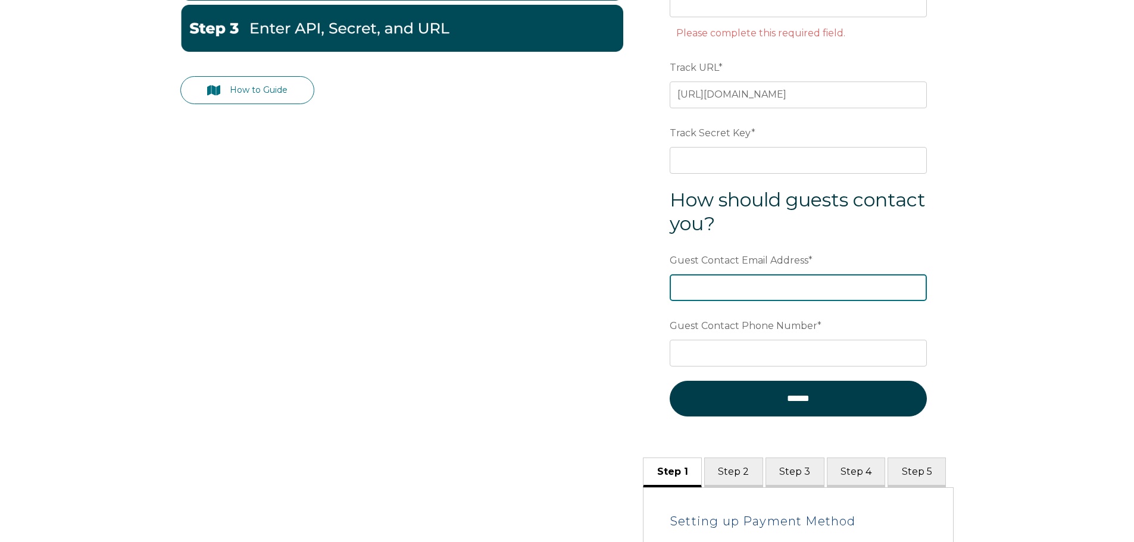
click at [782, 289] on input "Guest Contact Email Address *" at bounding box center [798, 287] width 257 height 26
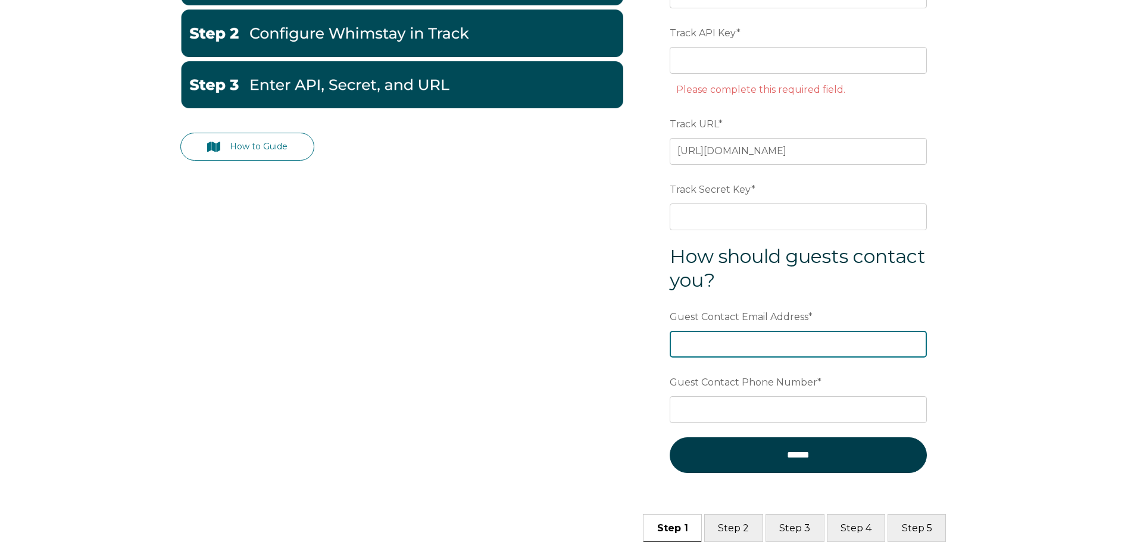
scroll to position [298, 0]
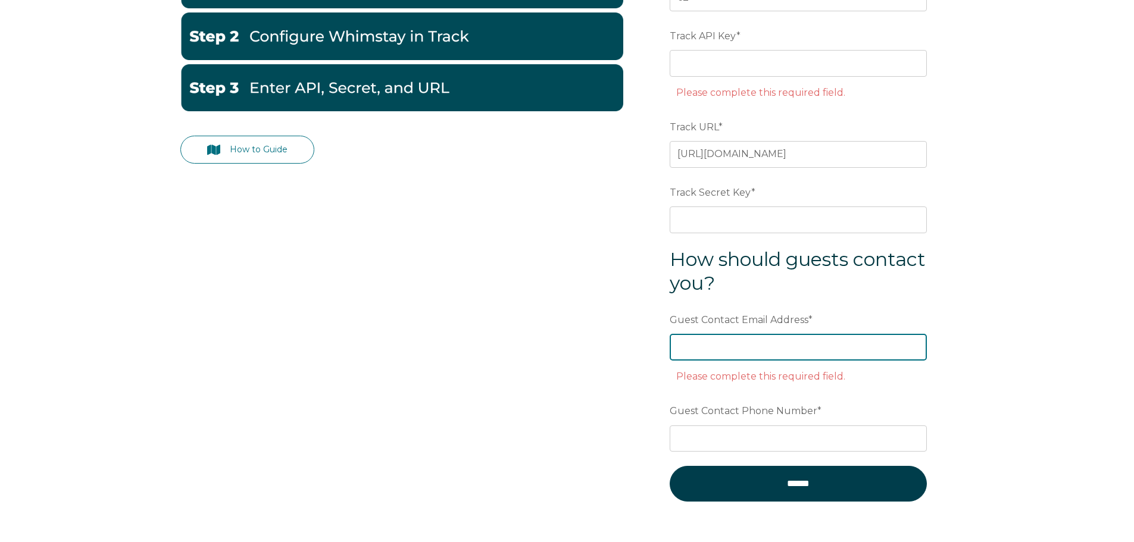
click at [745, 345] on input "Guest Contact Email Address *" at bounding box center [798, 347] width 257 height 26
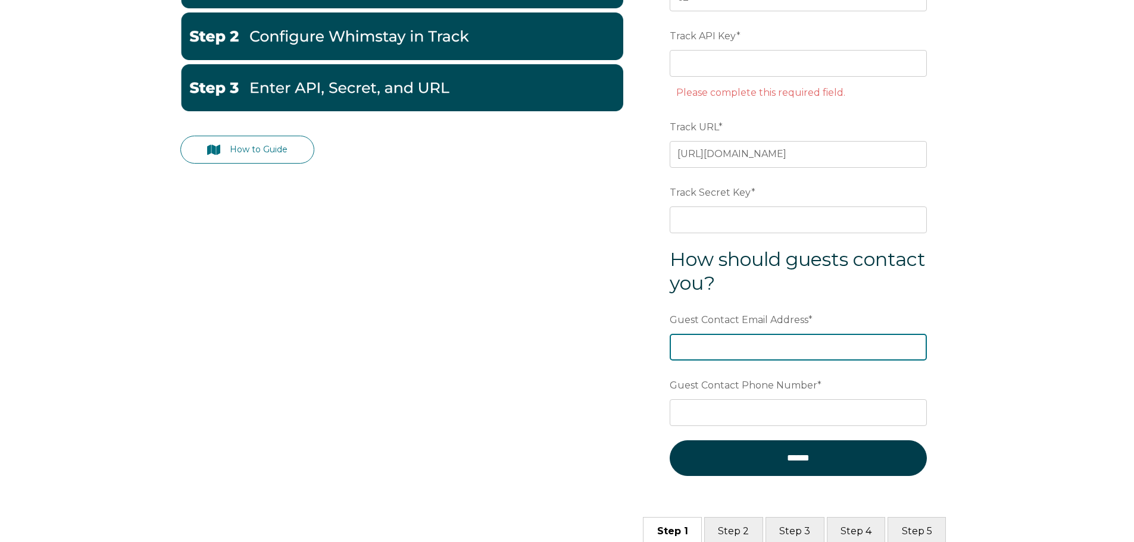
paste input "info@floridagulfcoastgetaway.com"
type input "info@floridagulfcoastgetaway.com"
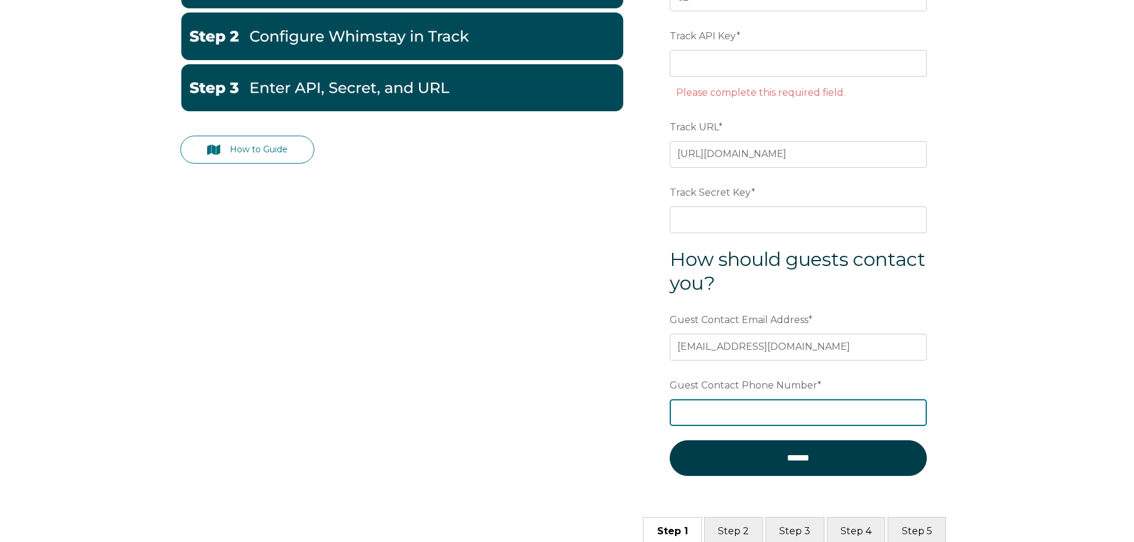
click at [781, 414] on input "Guest Contact Phone Number *" at bounding box center [798, 412] width 257 height 26
paste input "[PHONE_NUMBER]"
type input "[PHONE_NUMBER]"
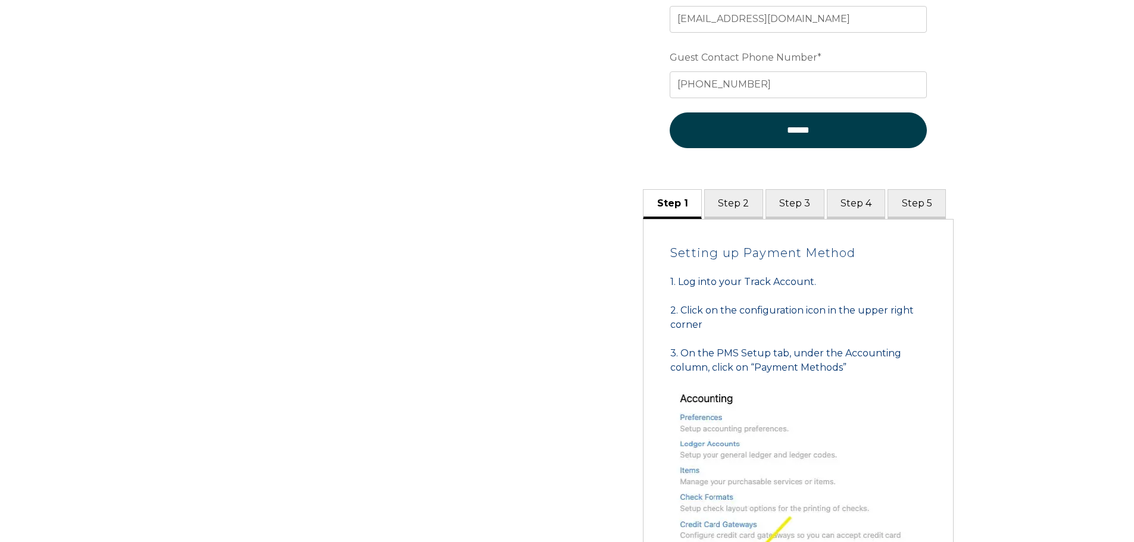
scroll to position [607, 0]
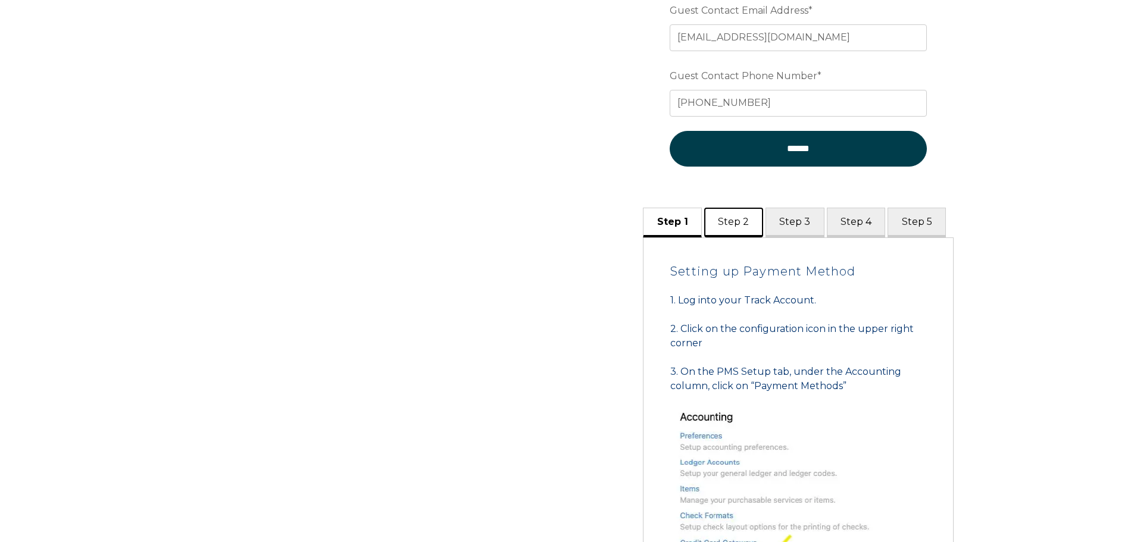
click at [739, 219] on button "Step 2" at bounding box center [733, 222] width 59 height 29
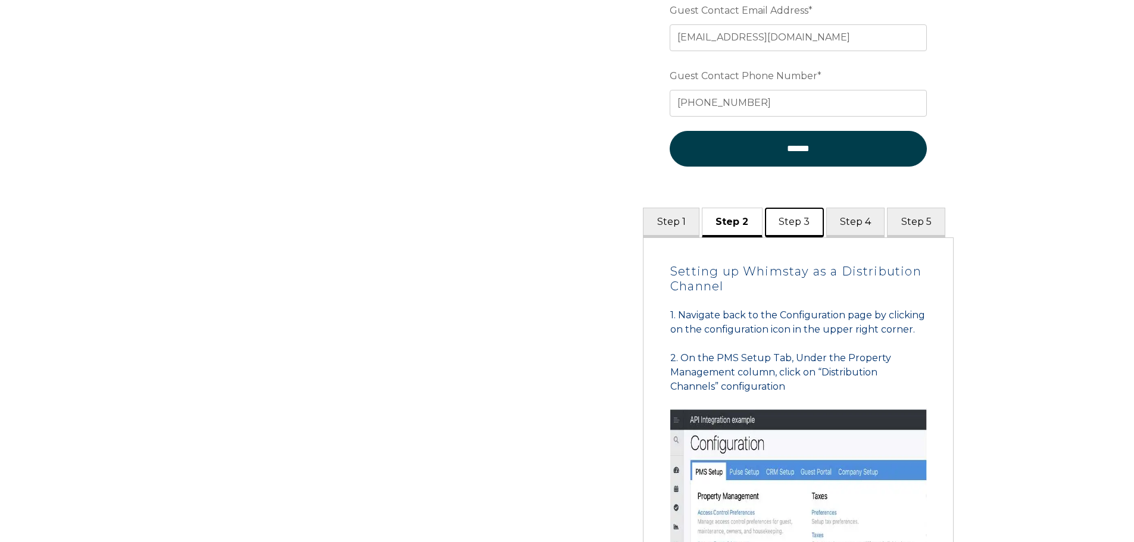
click at [788, 222] on button "Step 3" at bounding box center [794, 222] width 59 height 29
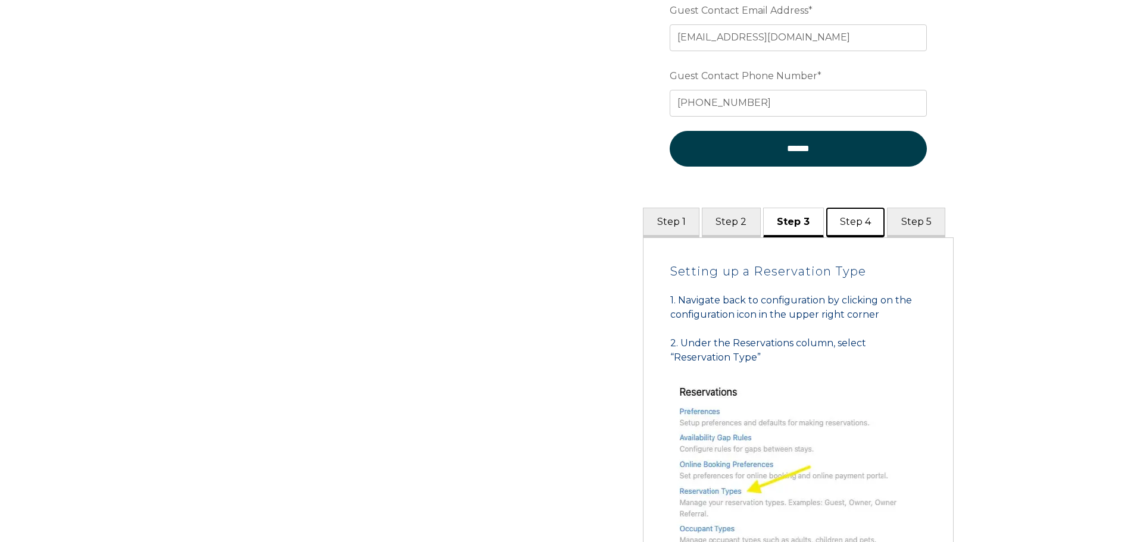
click at [843, 222] on button "Step 4" at bounding box center [855, 222] width 59 height 29
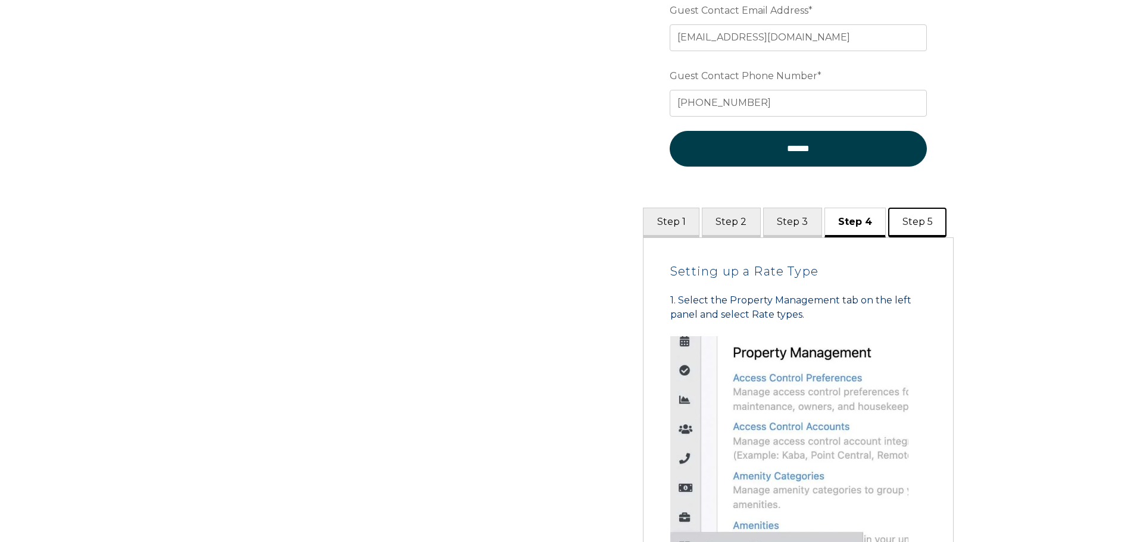
click at [918, 223] on button "Step 5" at bounding box center [917, 222] width 58 height 29
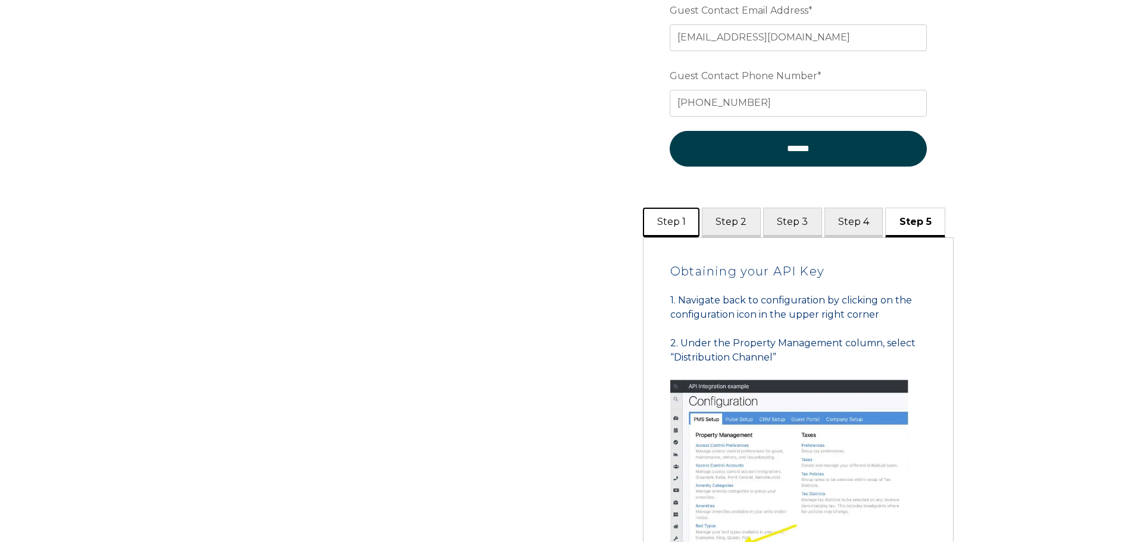
click at [663, 221] on button "Step 1" at bounding box center [671, 222] width 57 height 29
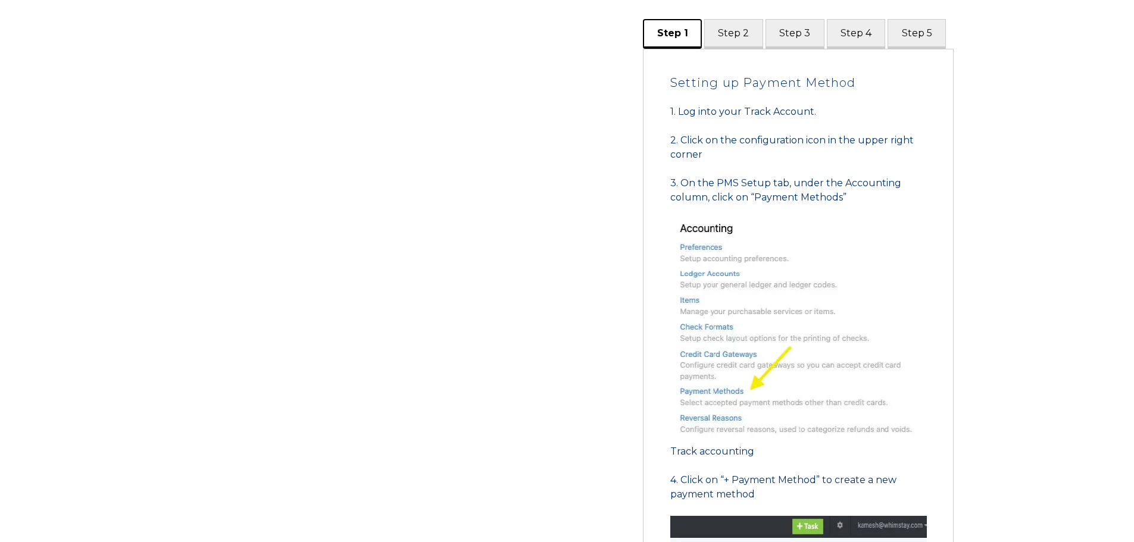
scroll to position [786, 0]
